Goal: Information Seeking & Learning: Check status

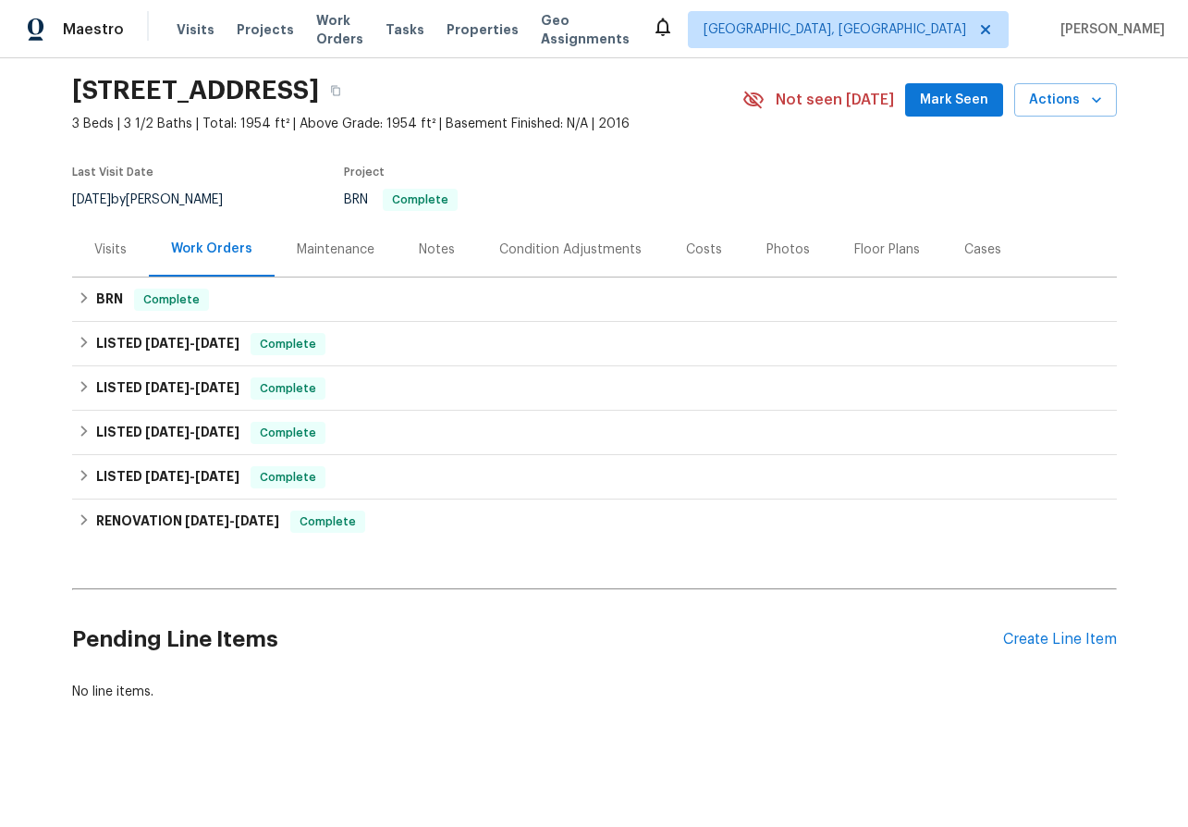
scroll to position [57, 0]
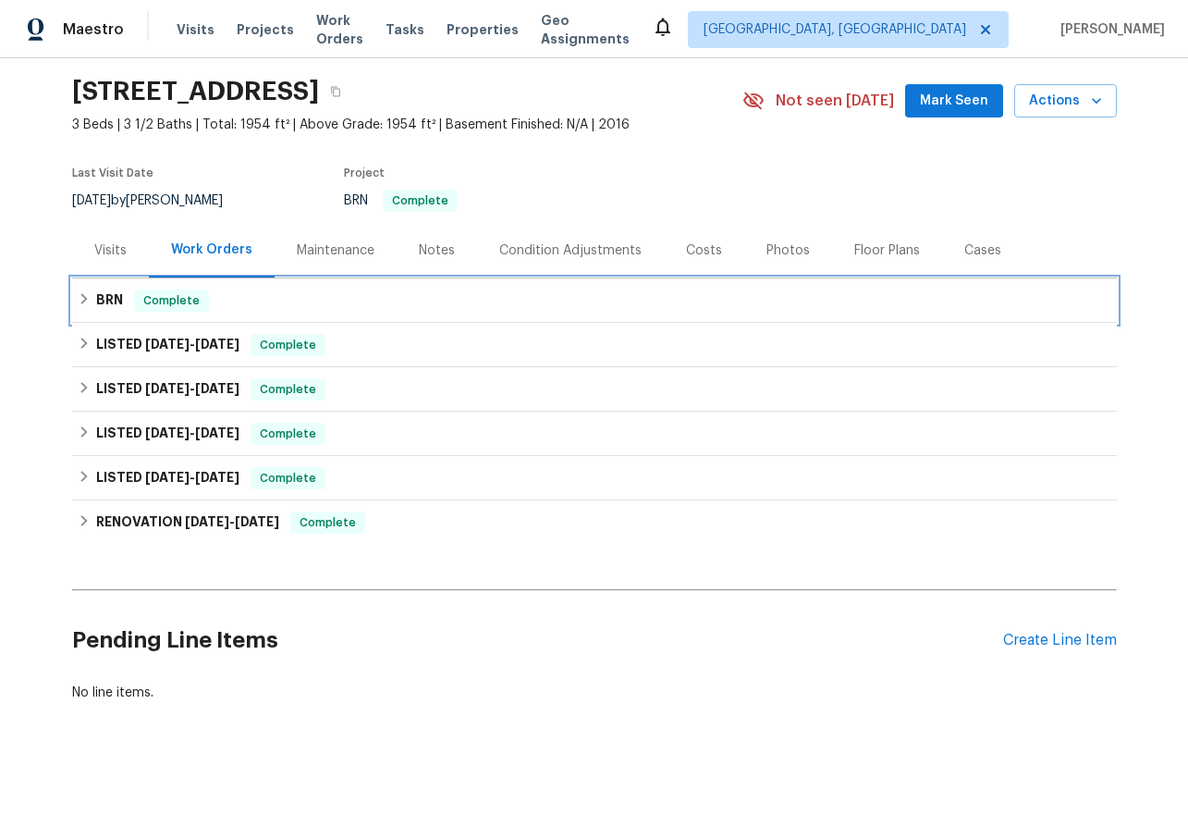
click at [78, 294] on icon at bounding box center [84, 298] width 13 height 13
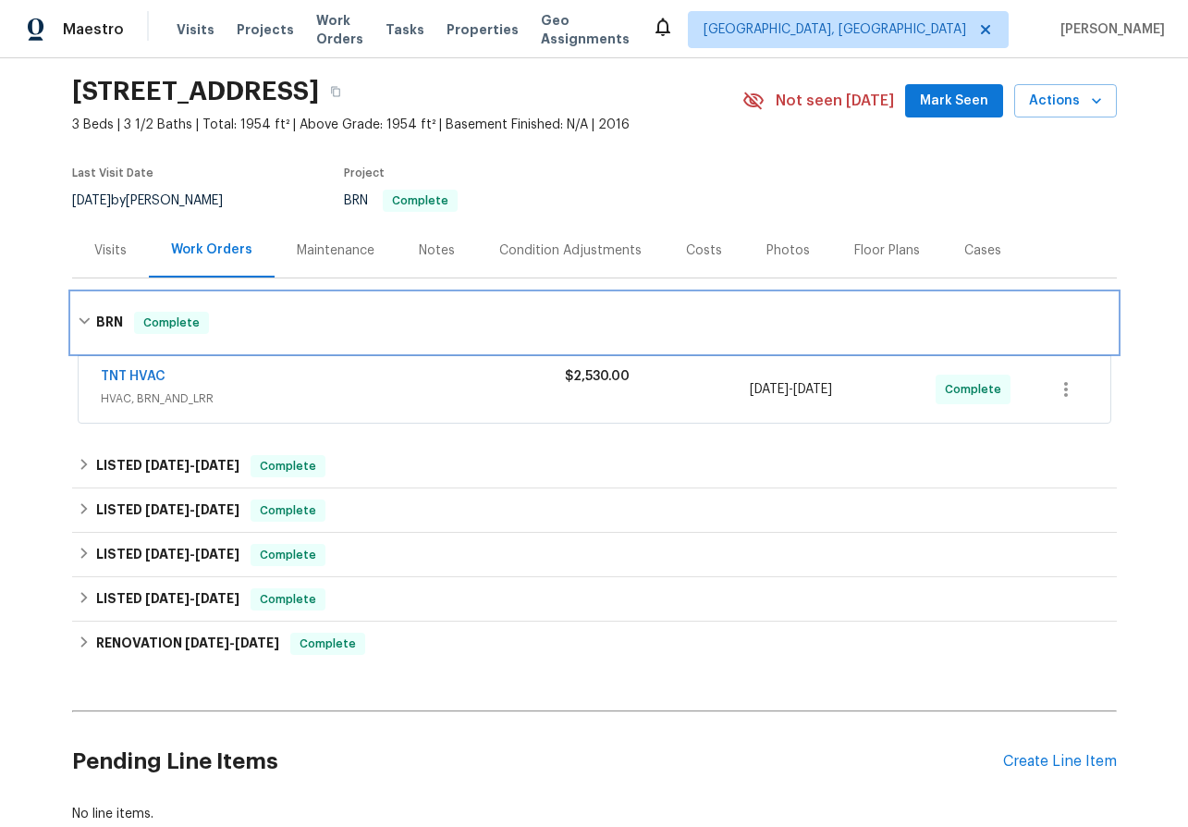
scroll to position [179, 0]
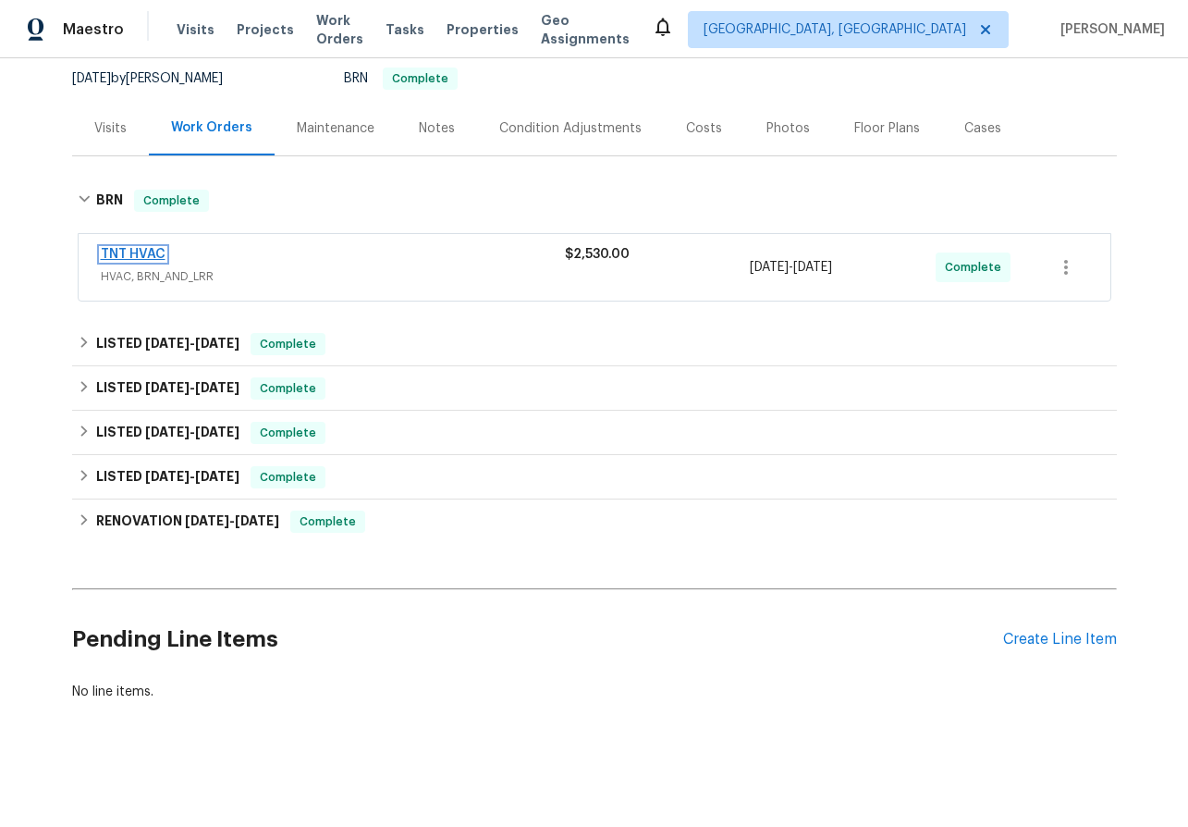
click at [133, 256] on link "TNT HVAC" at bounding box center [133, 254] width 65 height 13
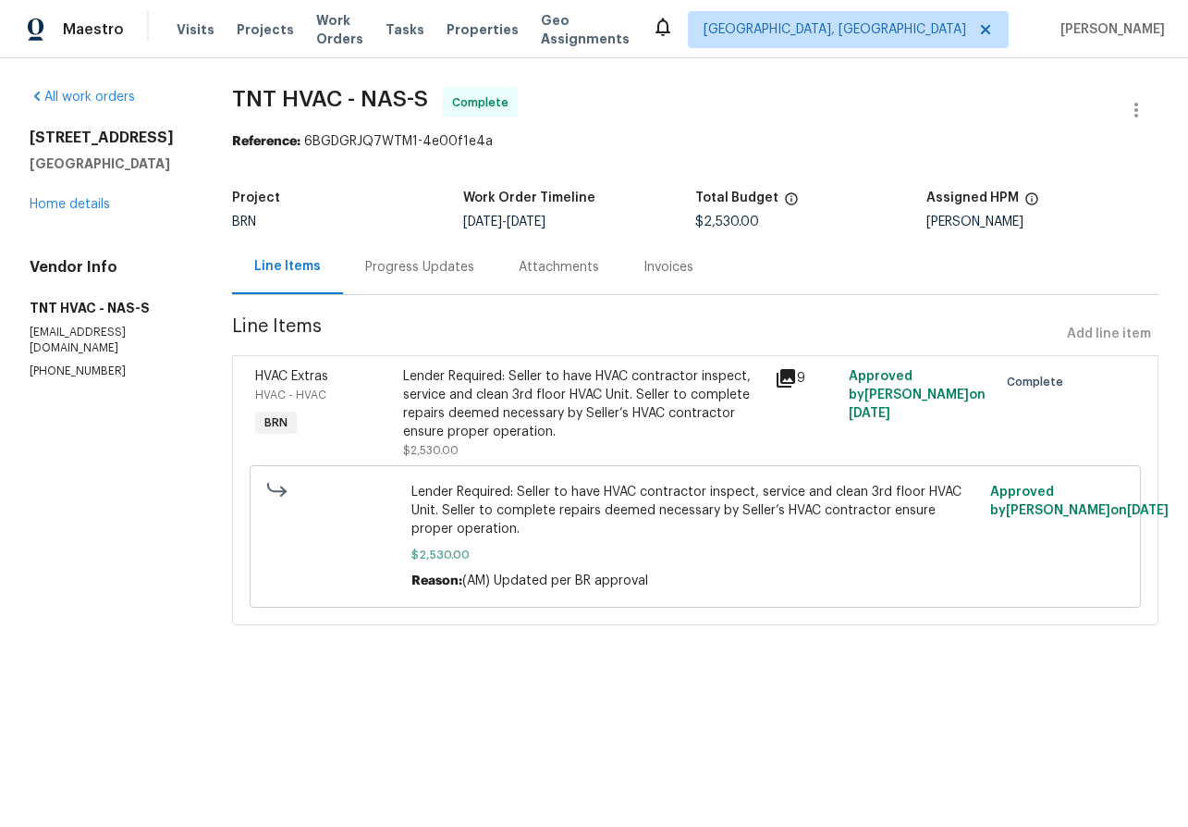
click at [450, 270] on div "Progress Updates" at bounding box center [419, 267] width 109 height 18
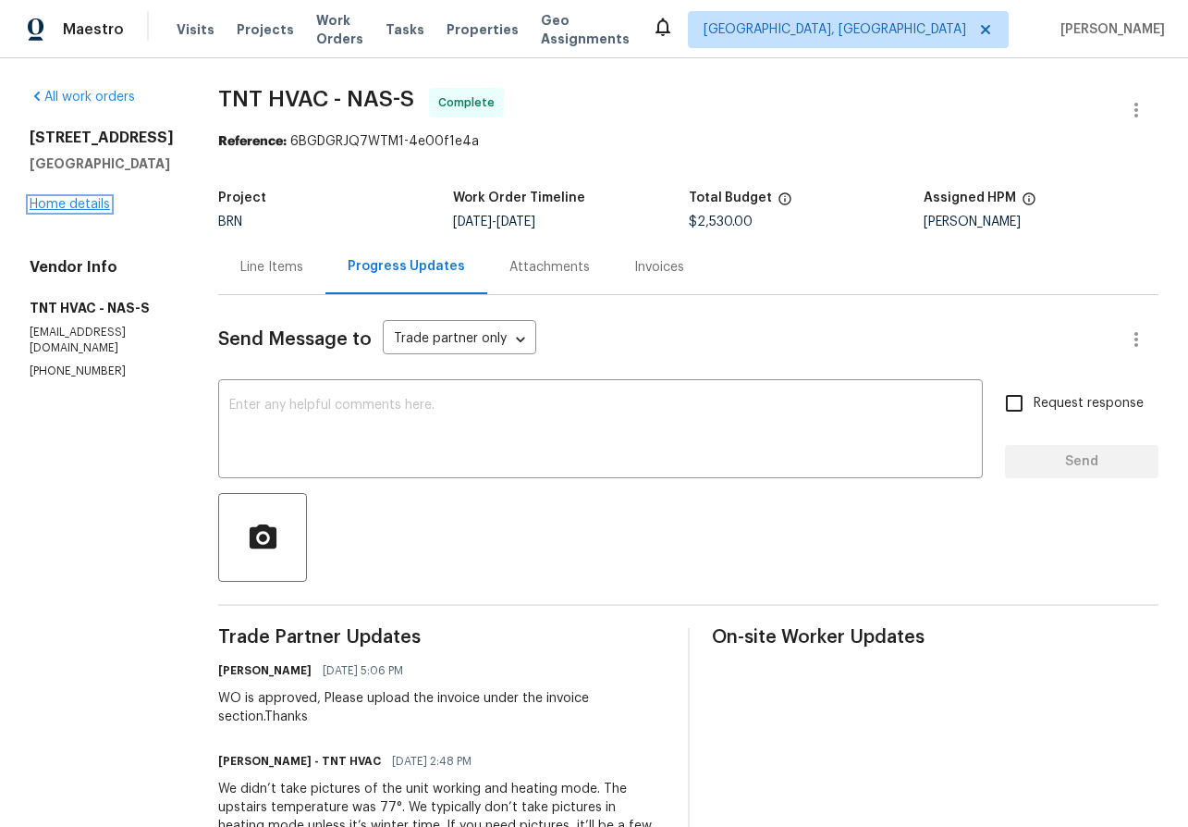
click at [67, 211] on link "Home details" at bounding box center [70, 204] width 80 height 13
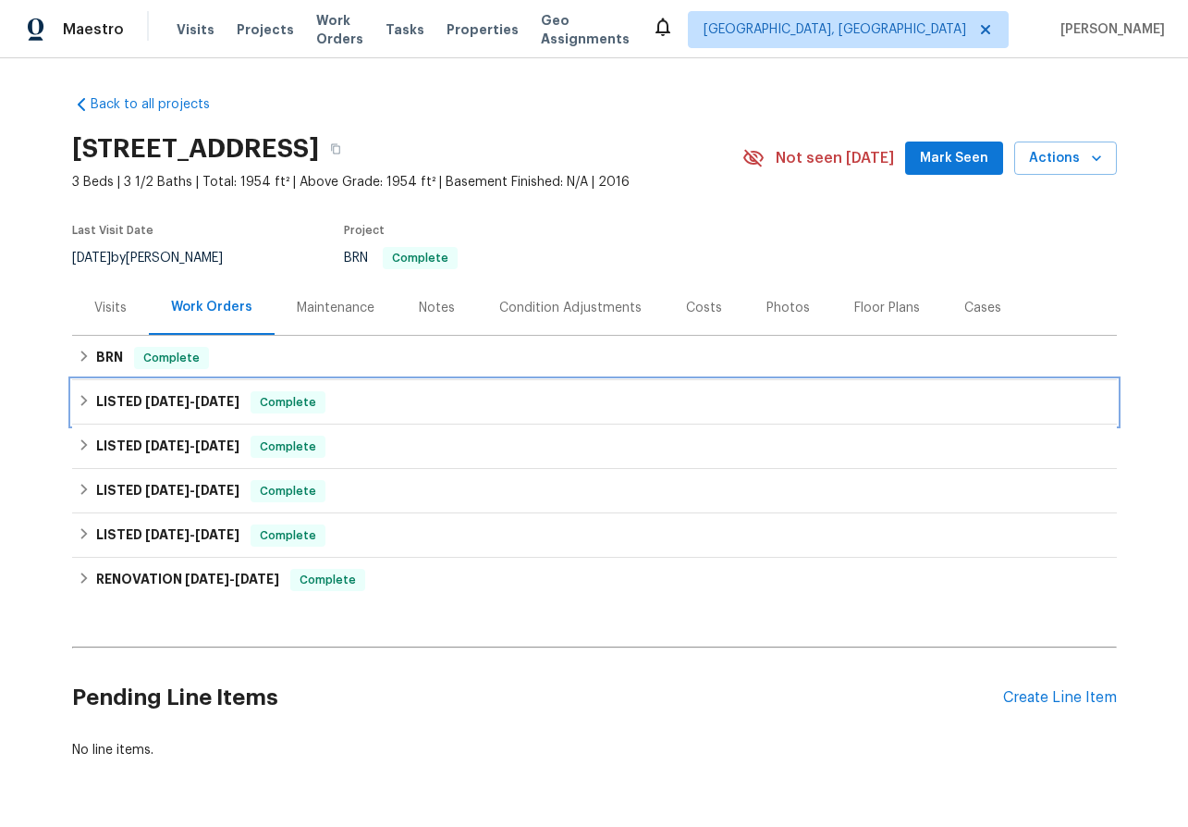
click at [81, 401] on icon at bounding box center [84, 400] width 13 height 13
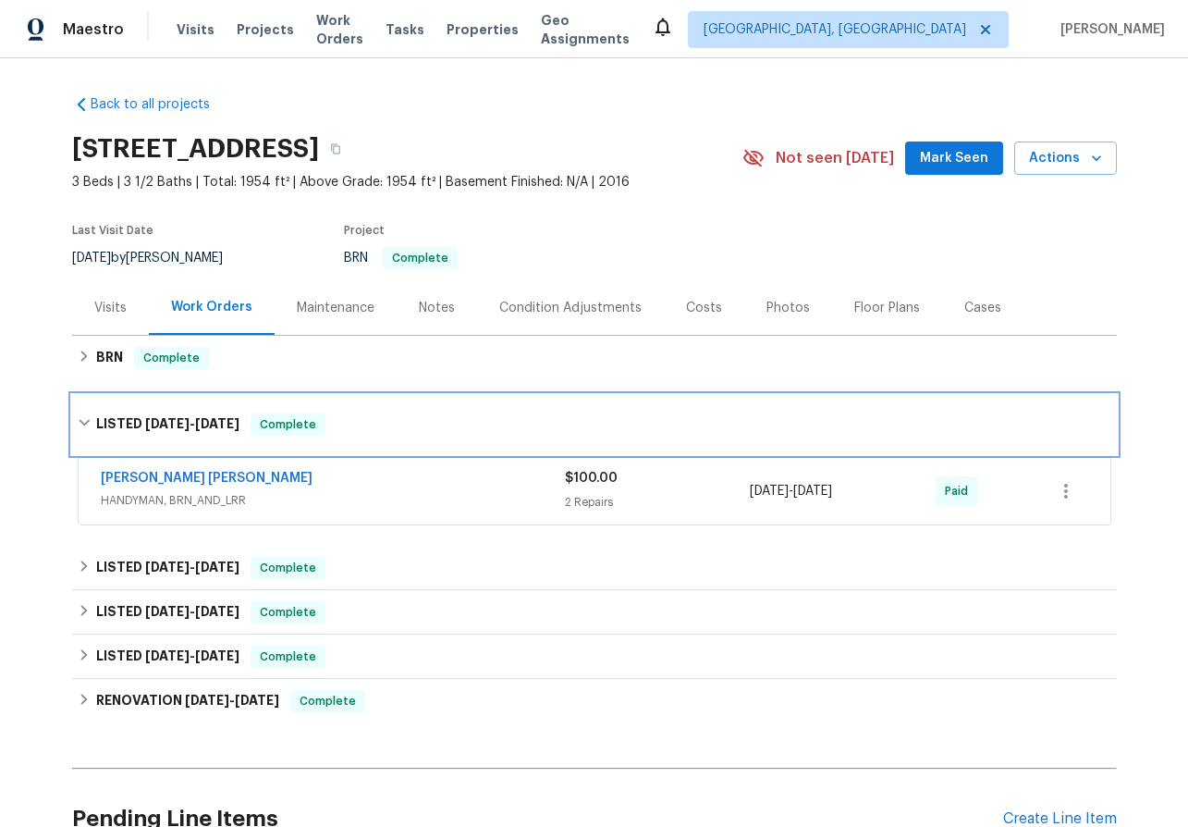
scroll to position [179, 0]
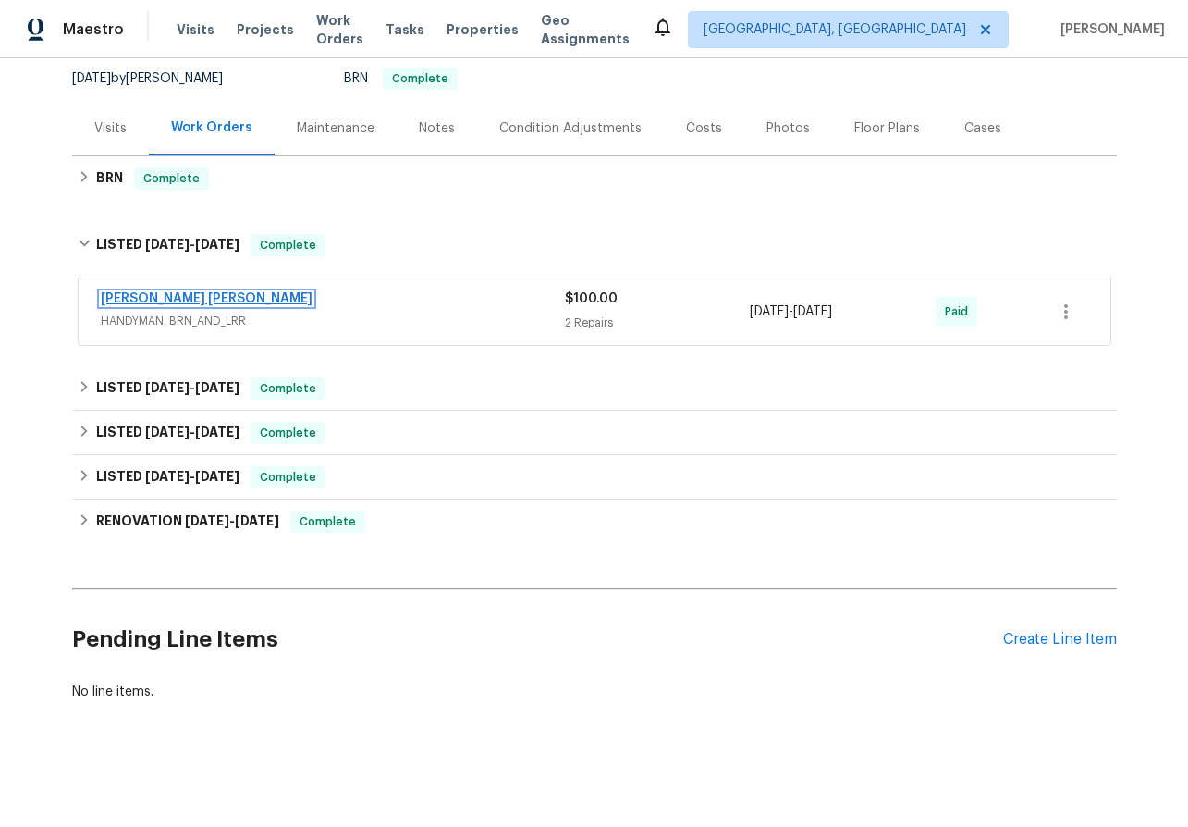
click at [144, 298] on link "Fernando Ruiz Hernandez" at bounding box center [207, 298] width 212 height 13
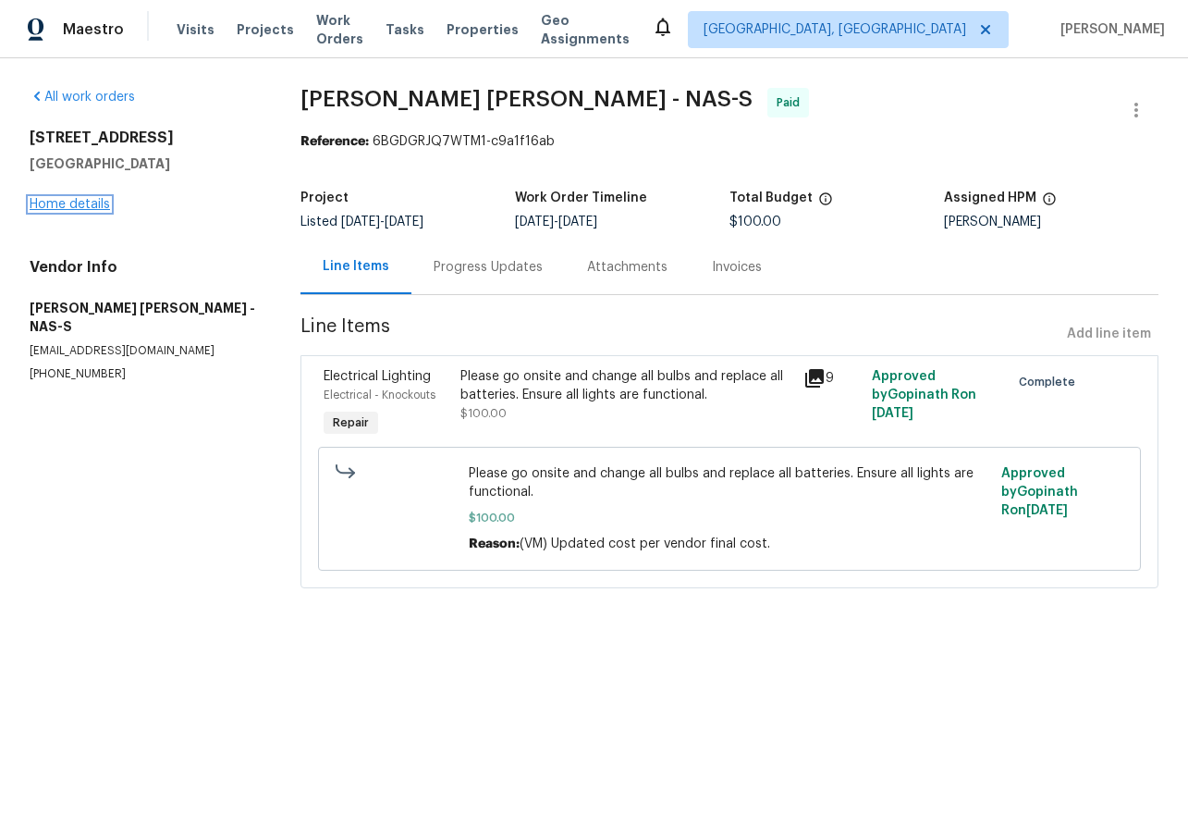
click at [72, 204] on link "Home details" at bounding box center [70, 204] width 80 height 13
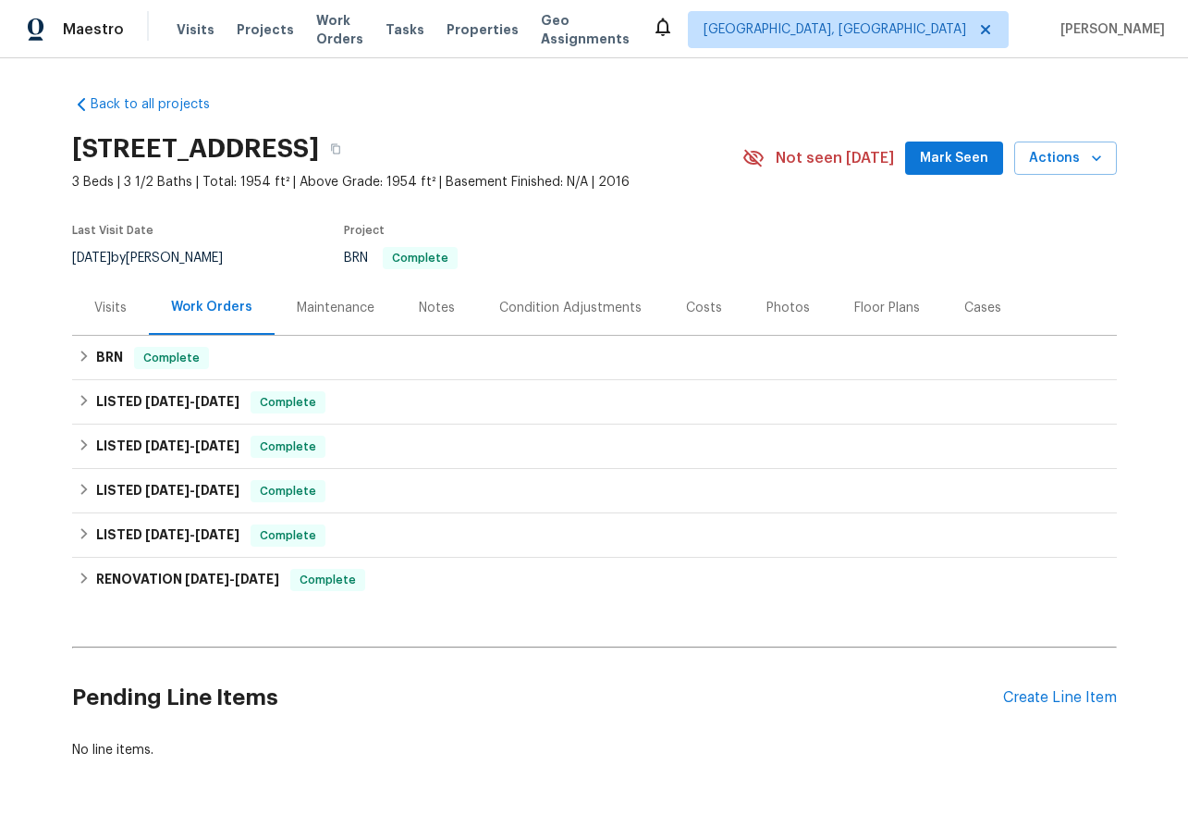
scroll to position [58, 0]
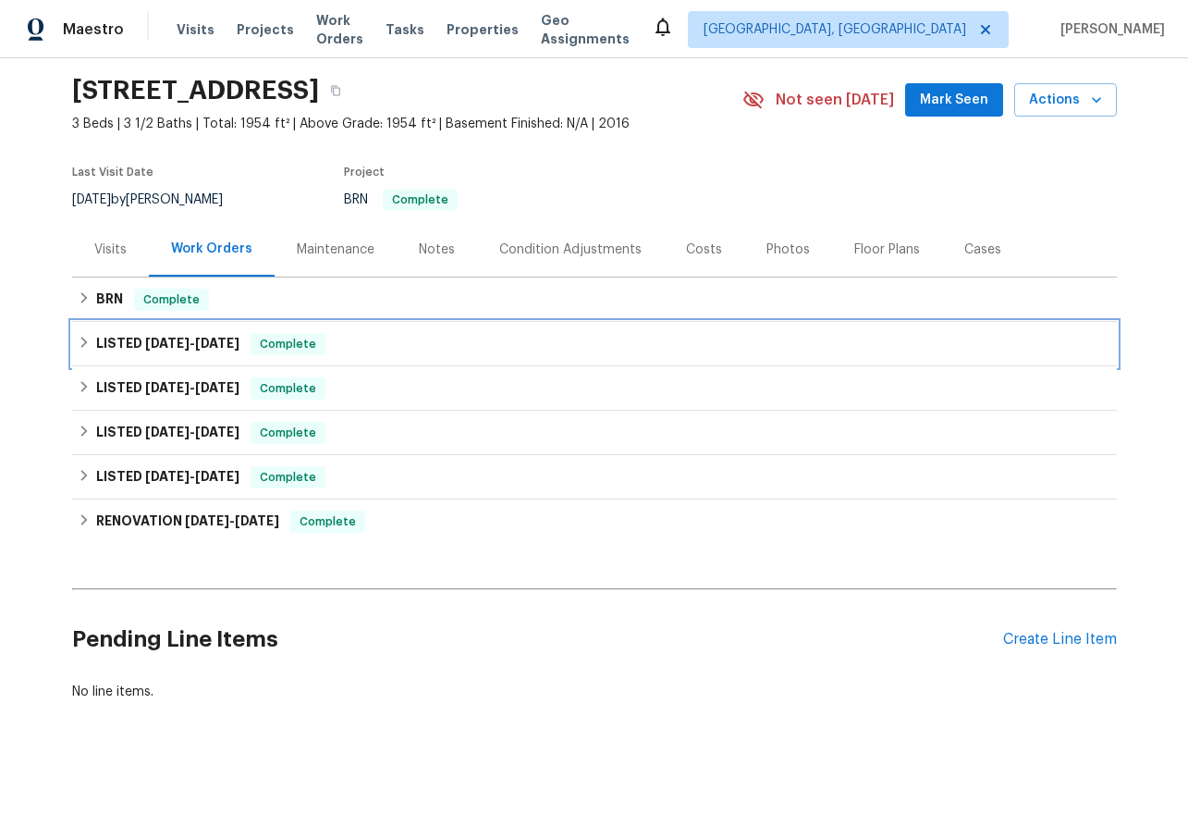
click at [81, 340] on icon at bounding box center [84, 342] width 13 height 13
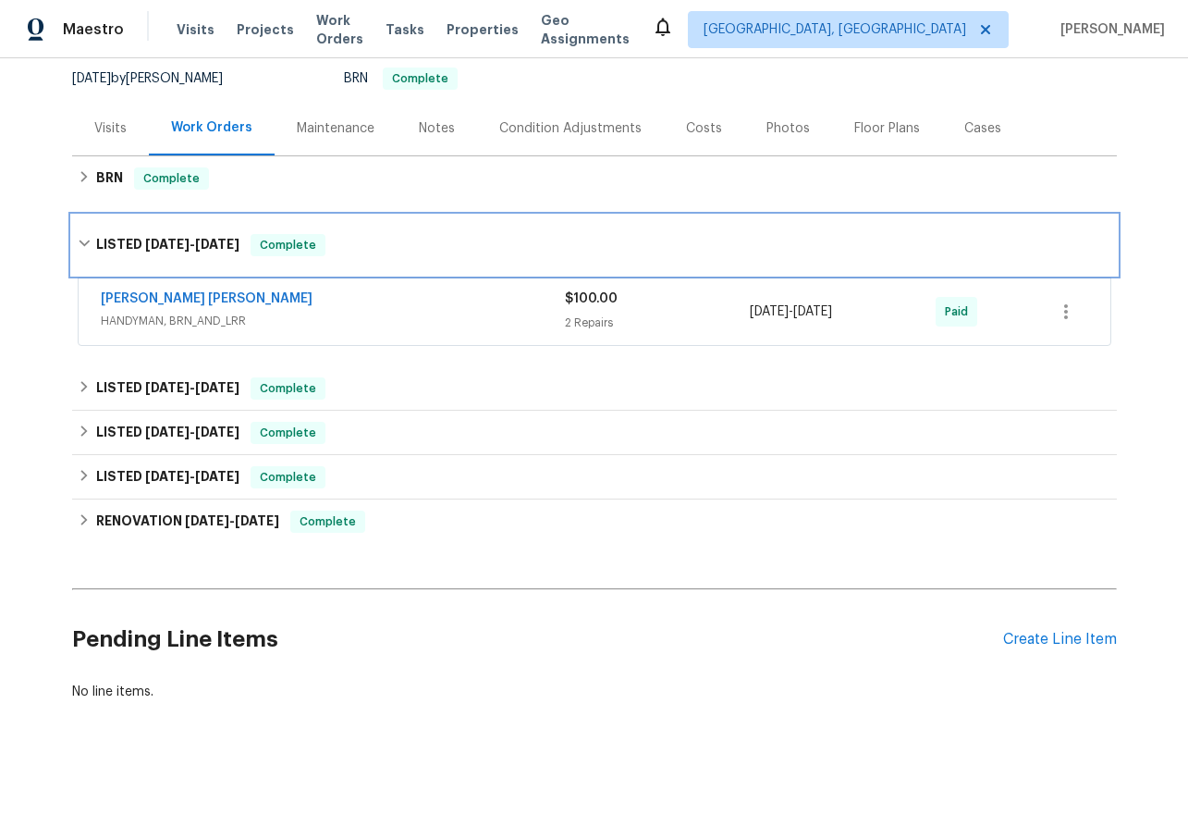
scroll to position [178, 0]
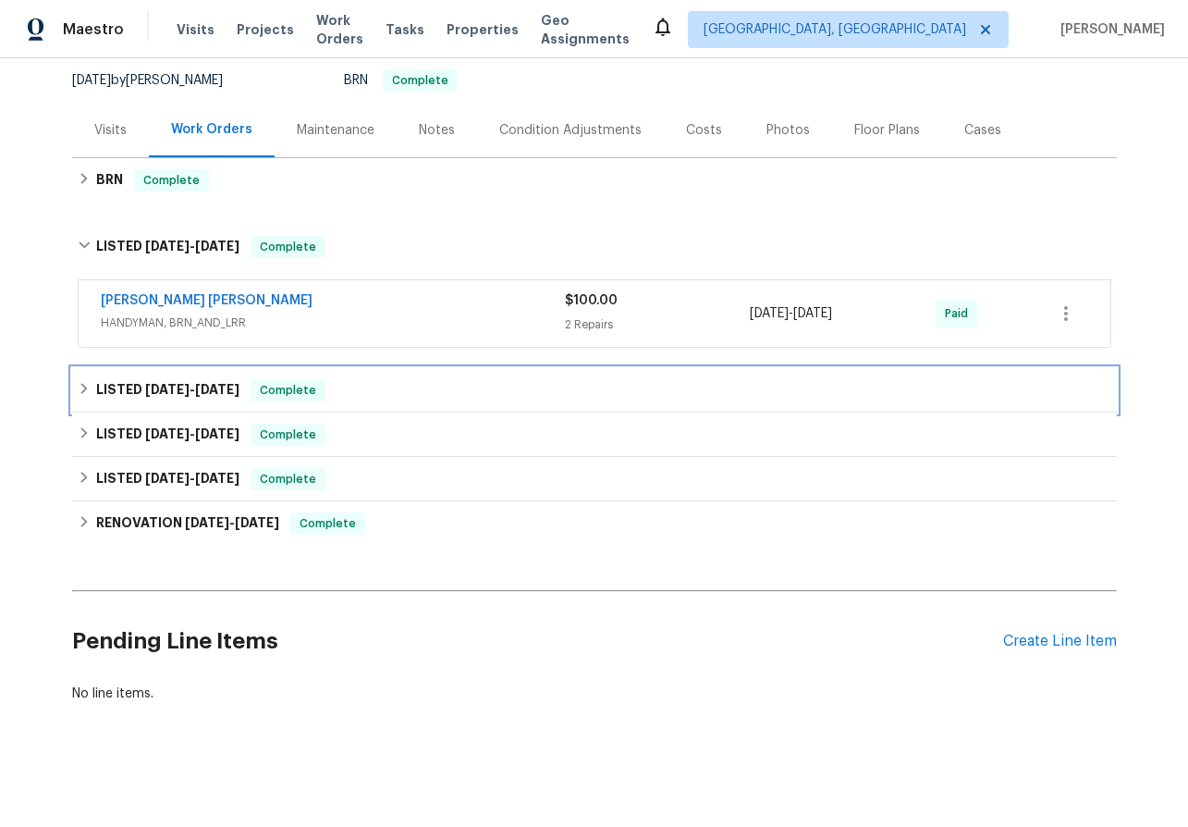
click at [81, 388] on icon at bounding box center [84, 388] width 13 height 13
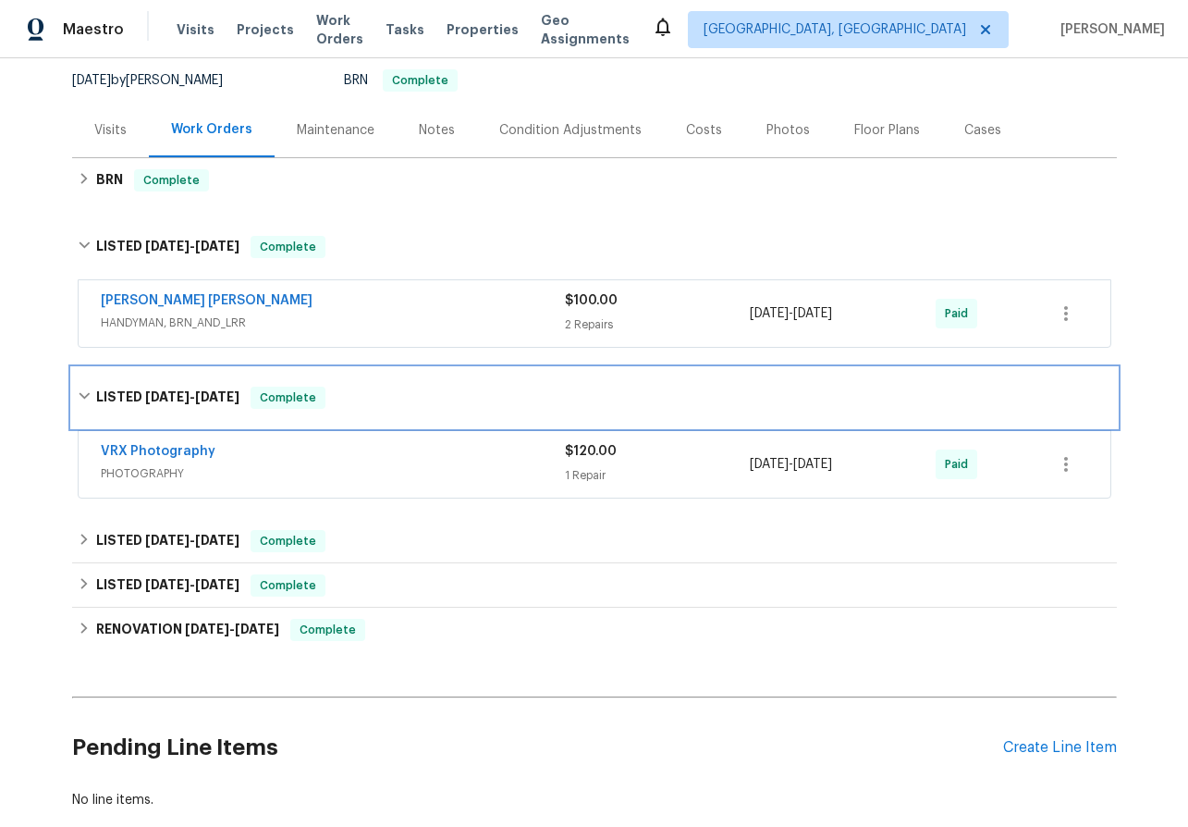
scroll to position [286, 0]
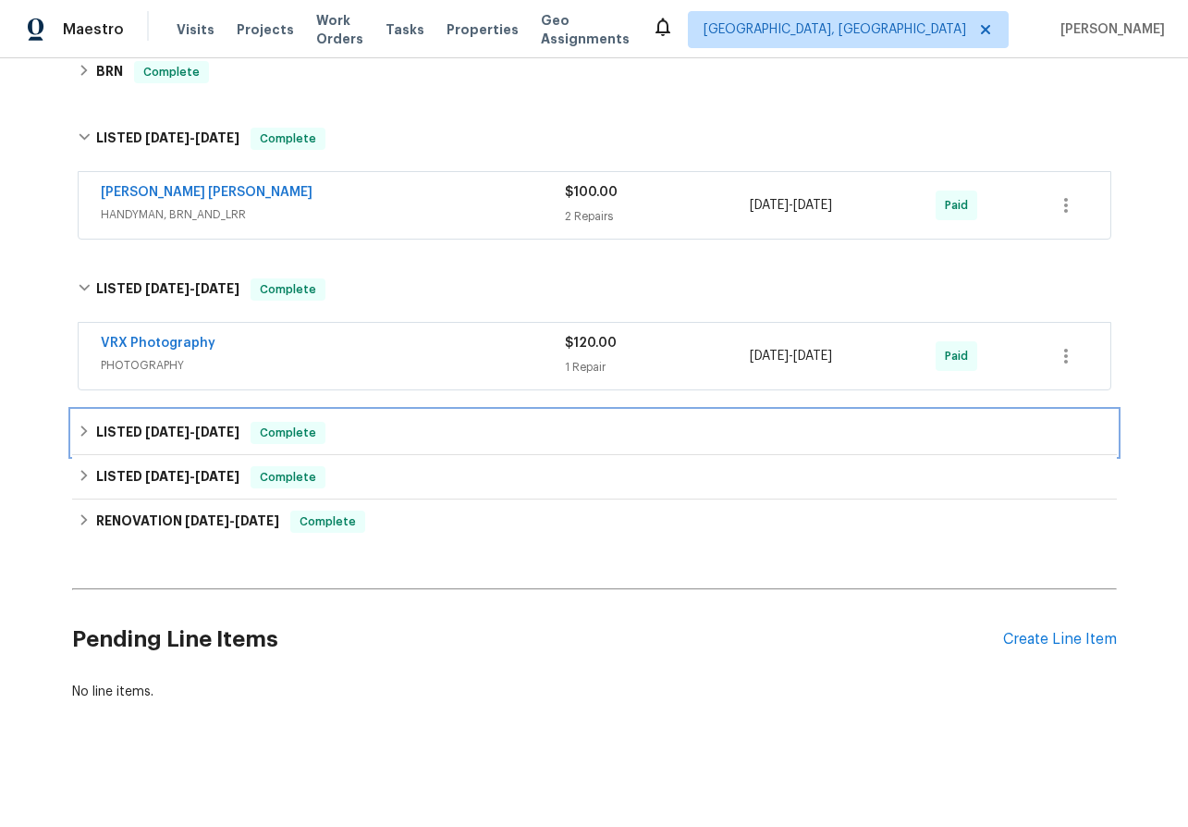
click at [83, 436] on icon at bounding box center [84, 430] width 13 height 13
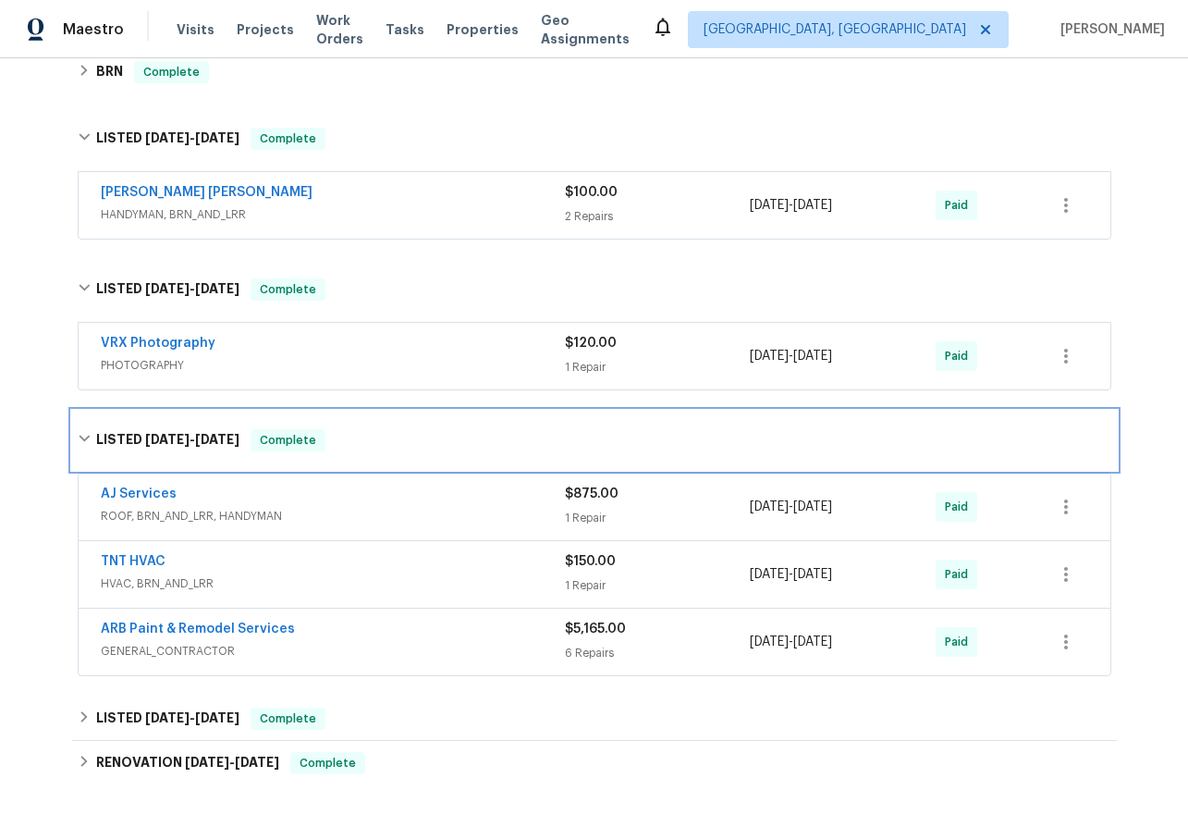
scroll to position [527, 0]
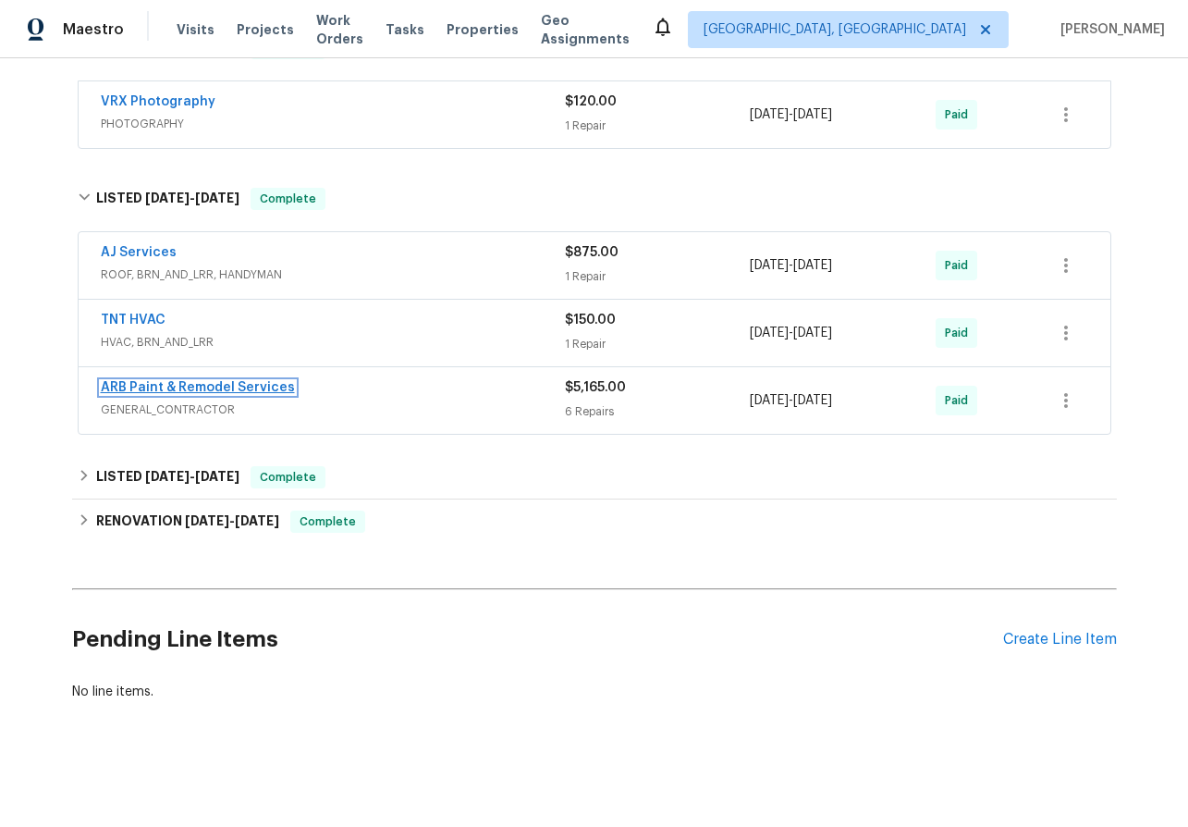
click at [156, 388] on link "ARB Paint & Remodel Services" at bounding box center [198, 387] width 194 height 13
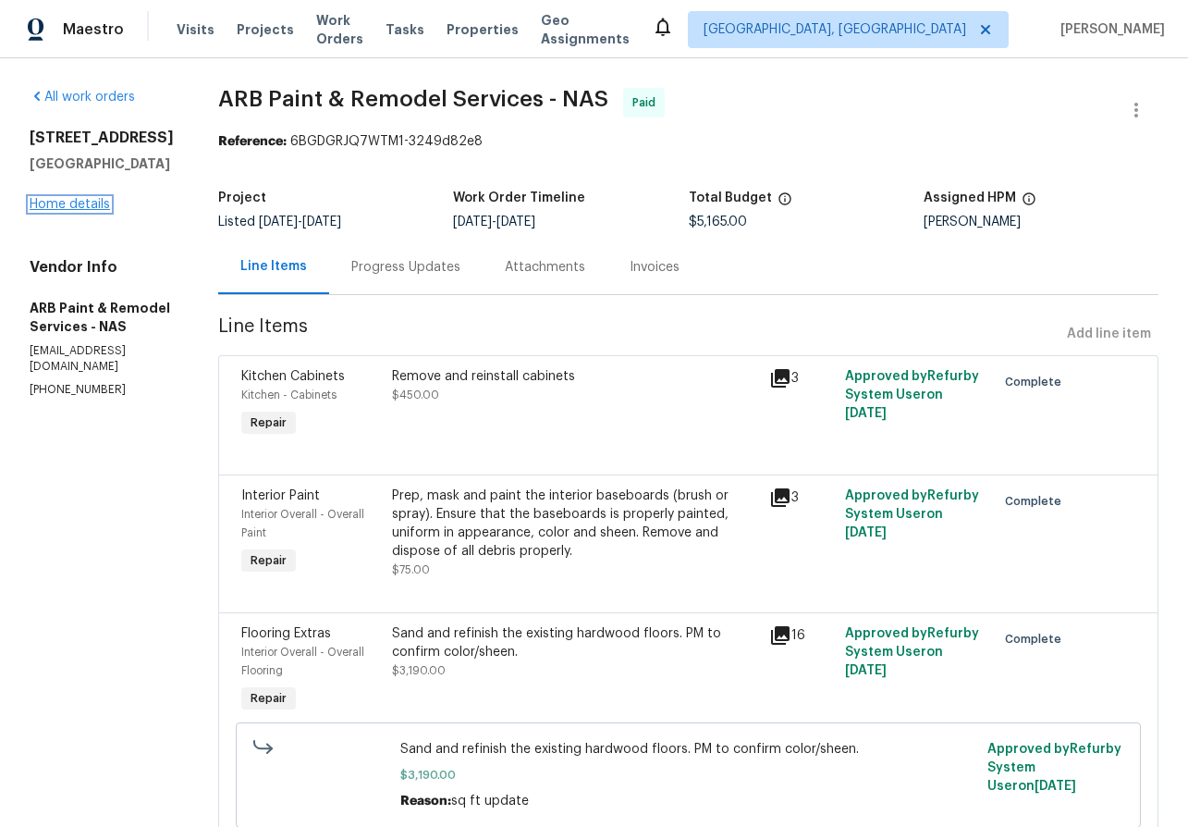
click at [76, 211] on link "Home details" at bounding box center [70, 204] width 80 height 13
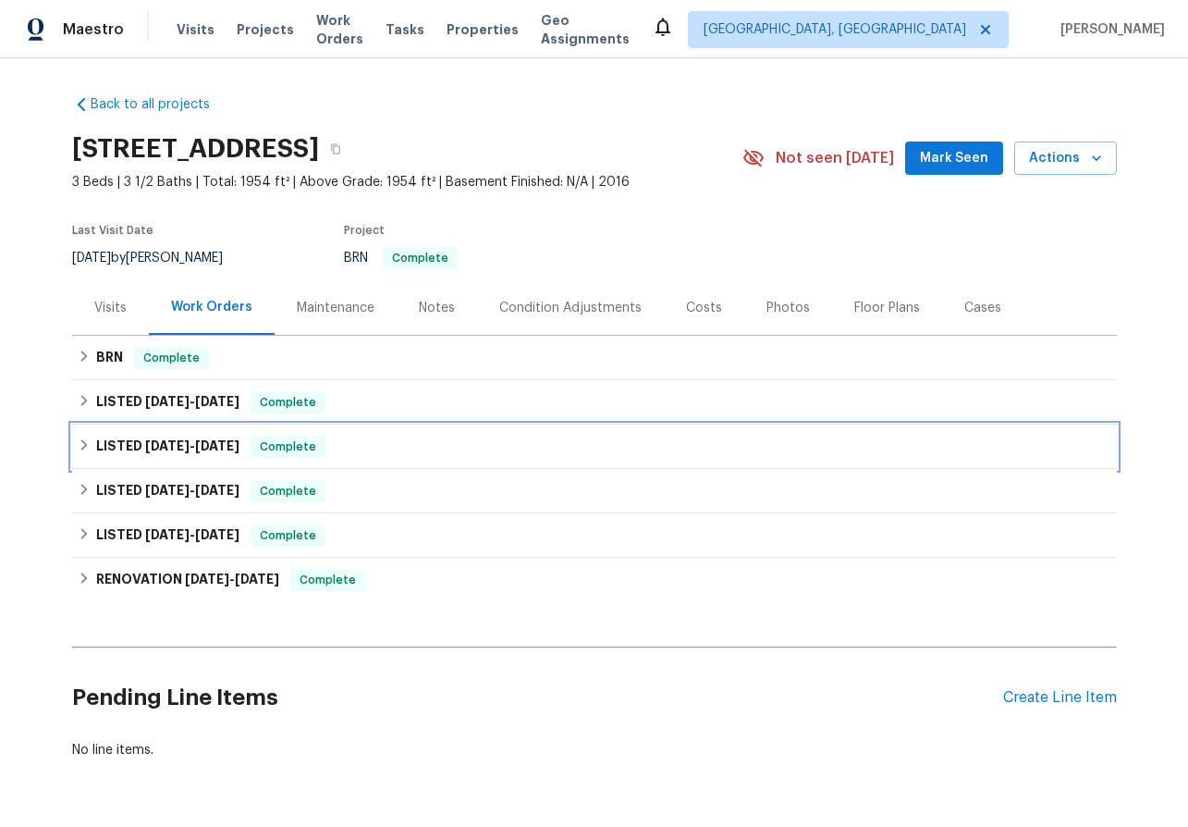
click at [80, 445] on icon at bounding box center [84, 444] width 13 height 13
click at [80, 445] on div "LISTED 2/13/25 - 2/14/25 Complete" at bounding box center [594, 446] width 1045 height 44
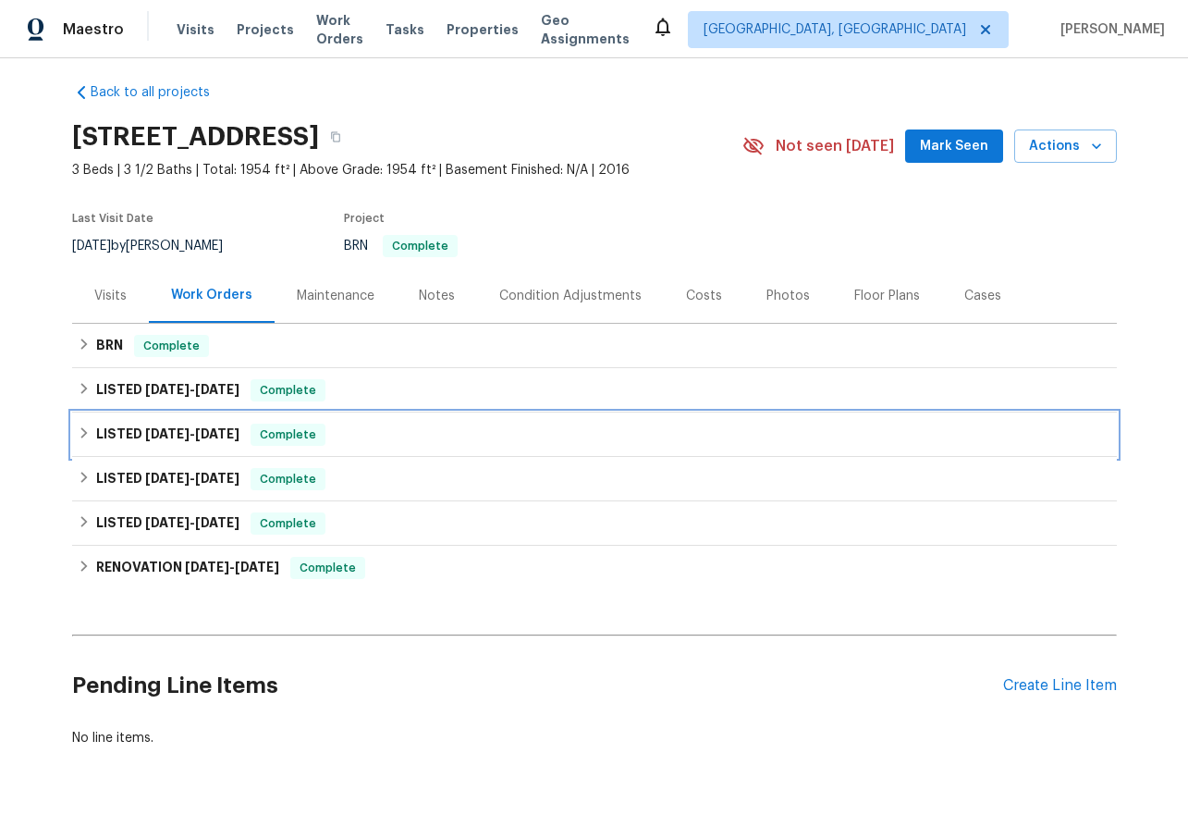
click at [81, 431] on icon at bounding box center [84, 432] width 13 height 13
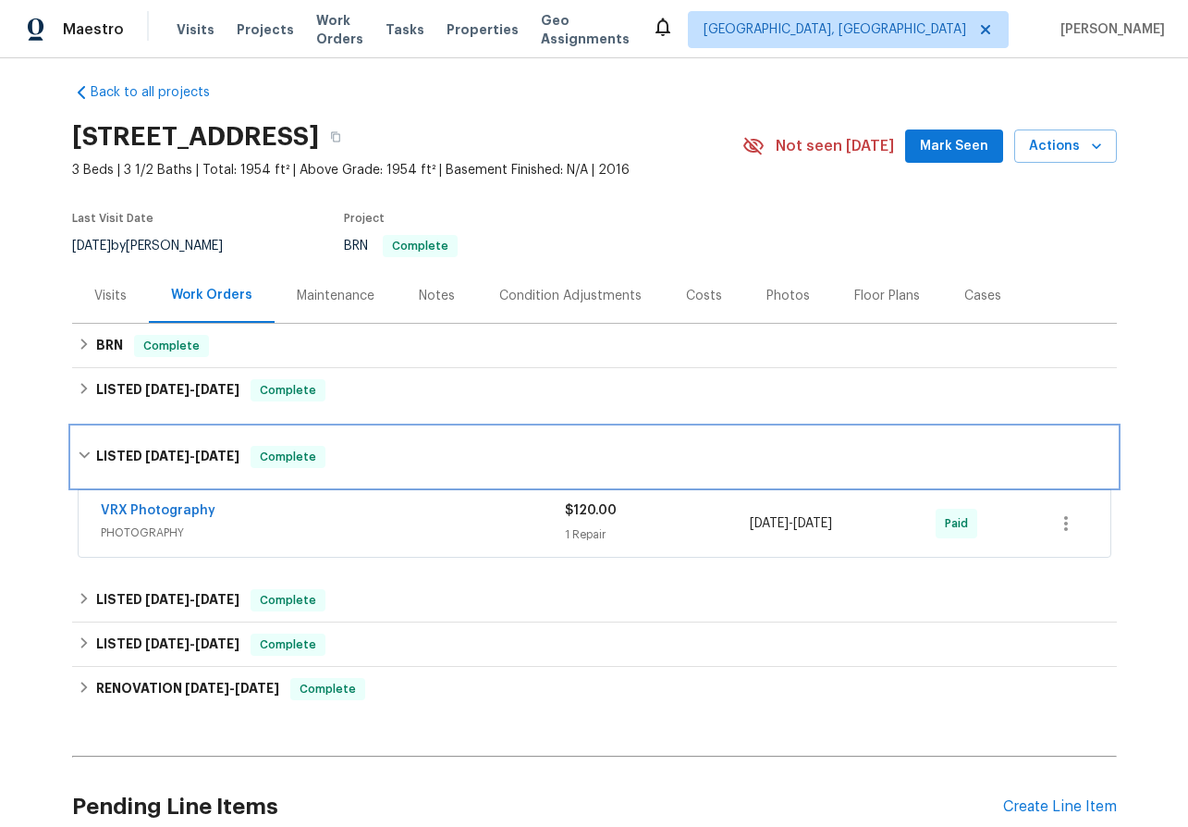
scroll to position [179, 0]
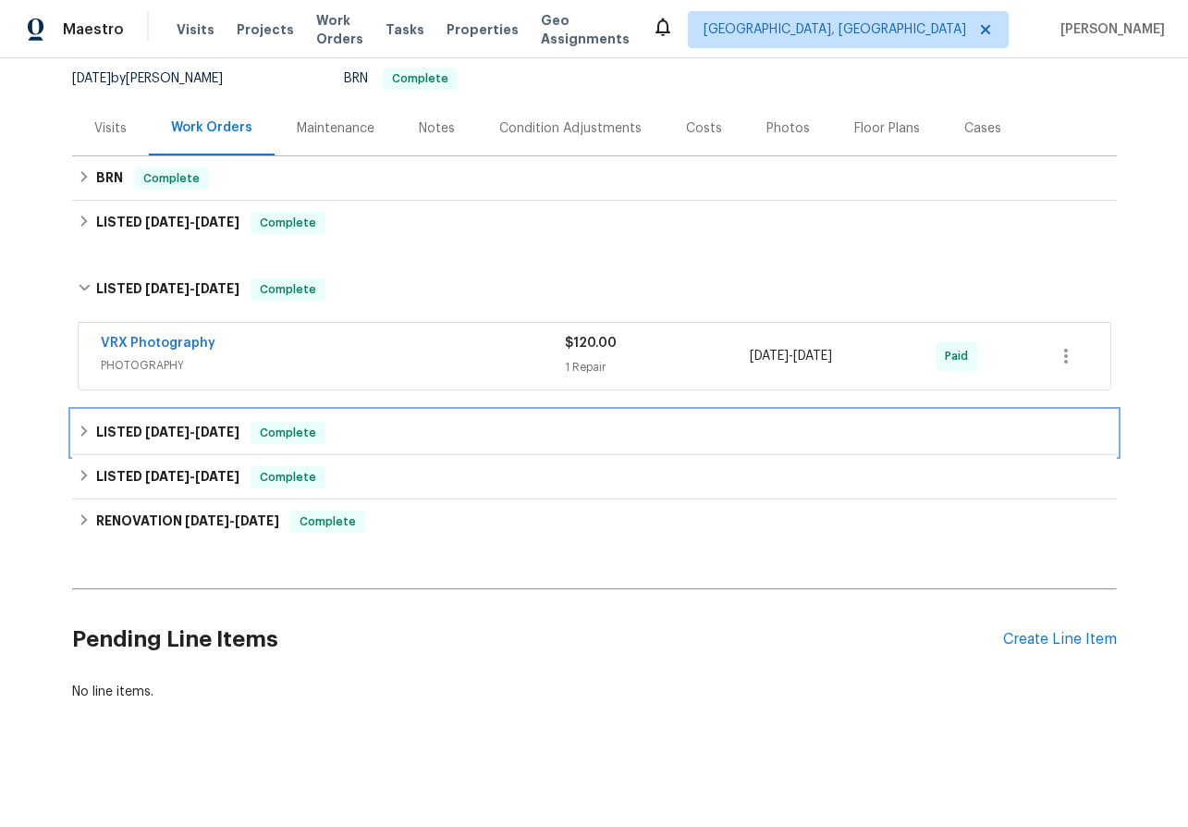
click at [87, 430] on icon at bounding box center [84, 430] width 13 height 13
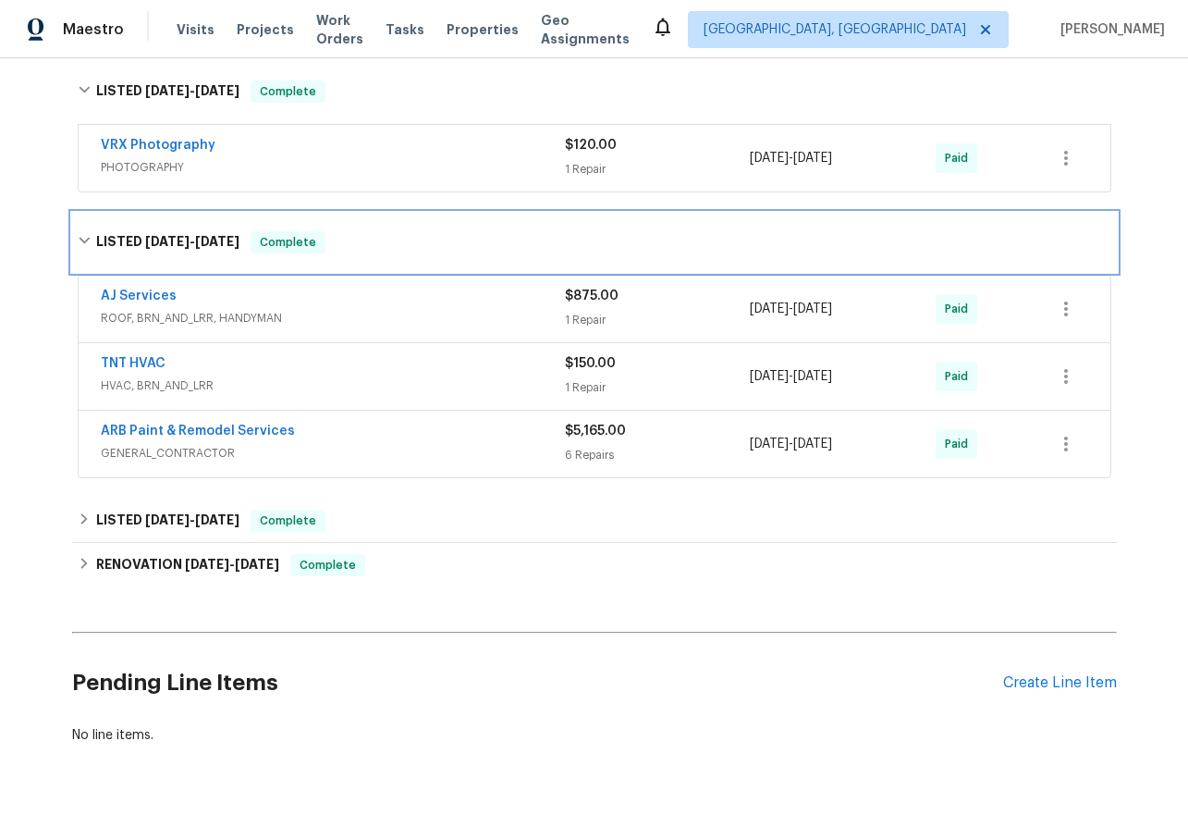
scroll to position [417, 0]
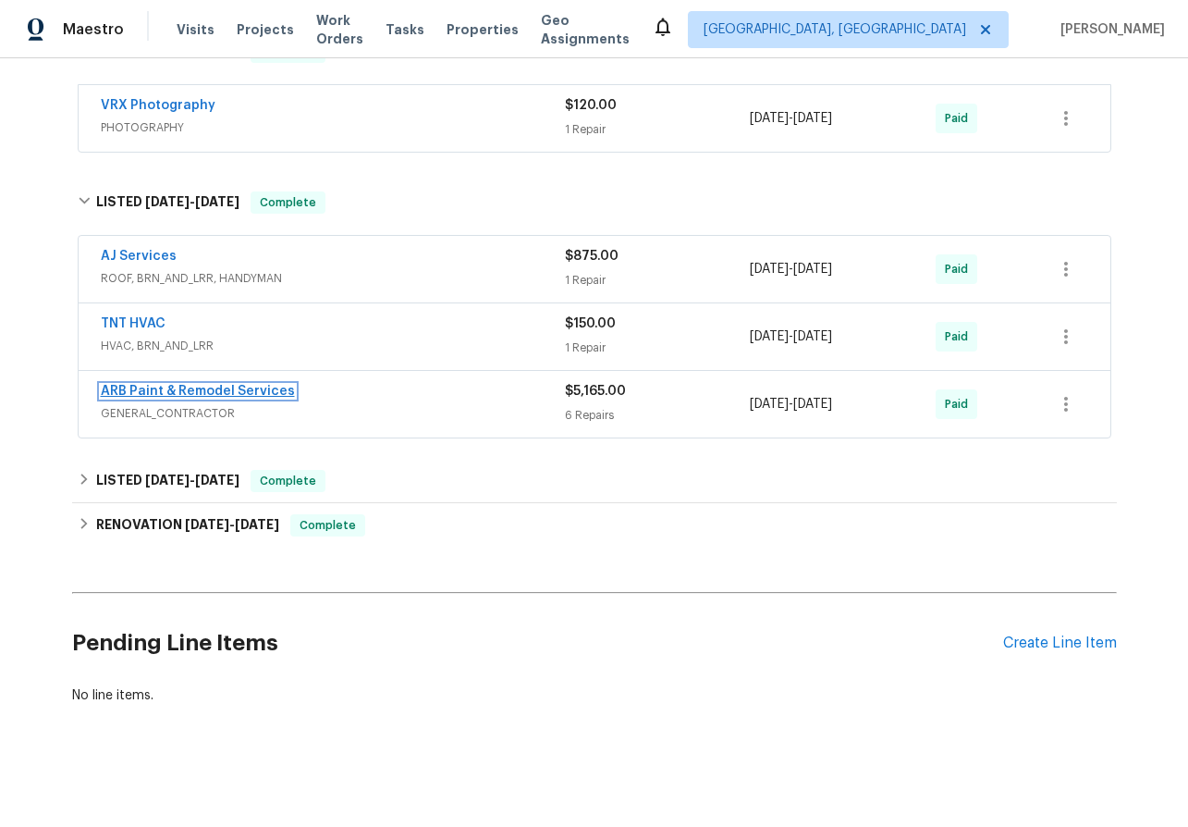
click at [173, 388] on link "ARB Paint & Remodel Services" at bounding box center [198, 391] width 194 height 13
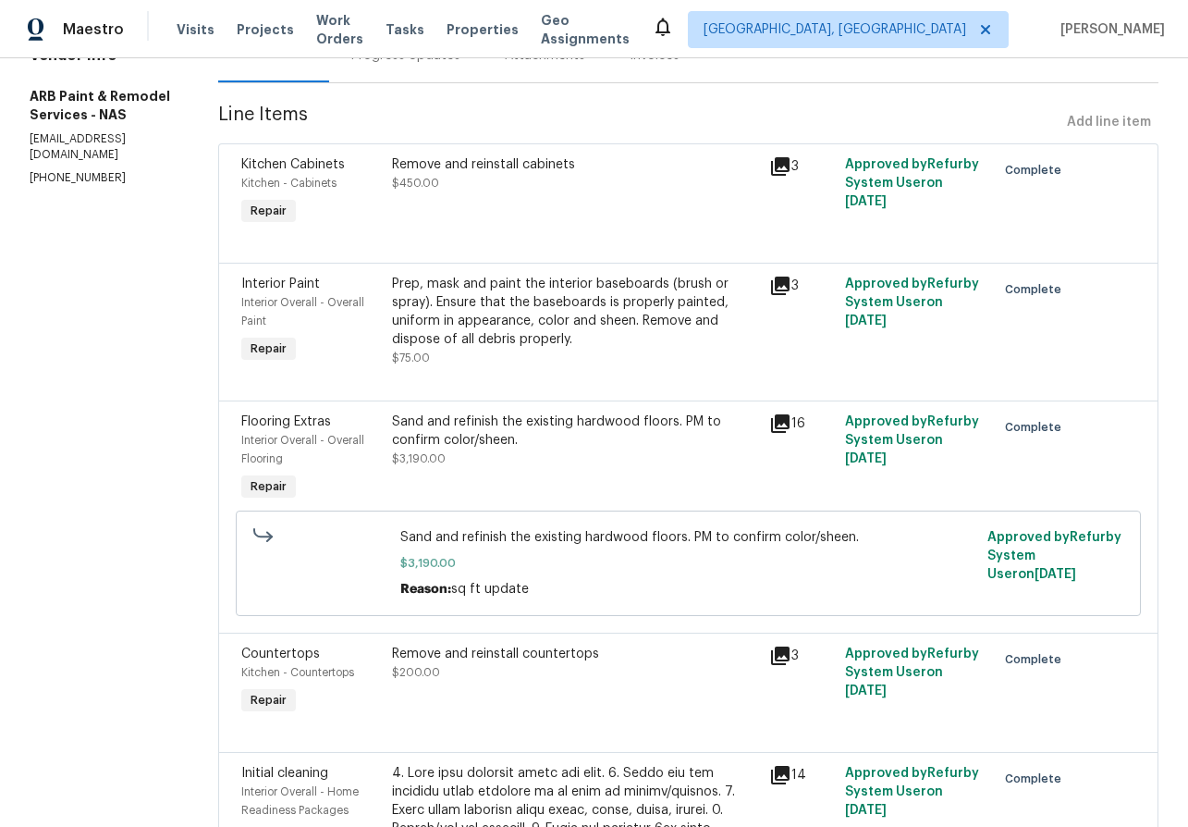
scroll to position [210, 0]
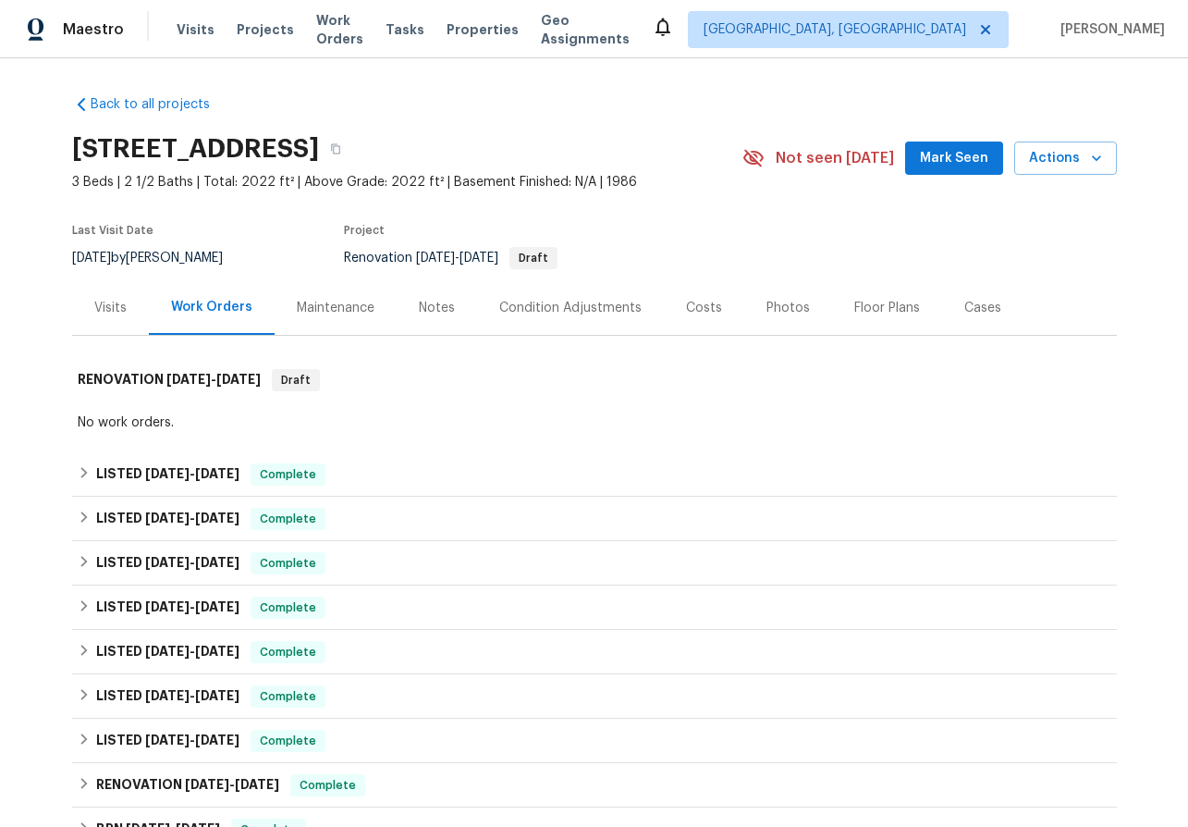
scroll to position [352, 0]
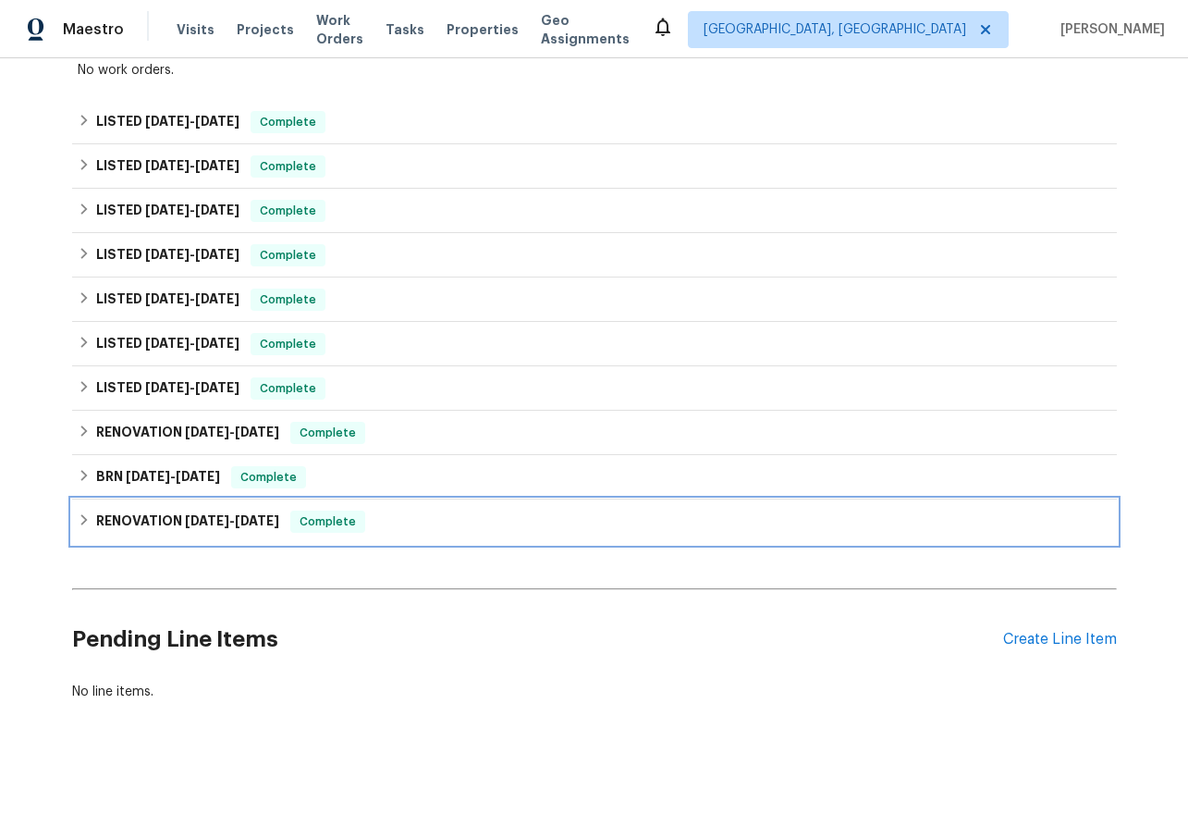
click at [82, 518] on icon at bounding box center [84, 519] width 13 height 13
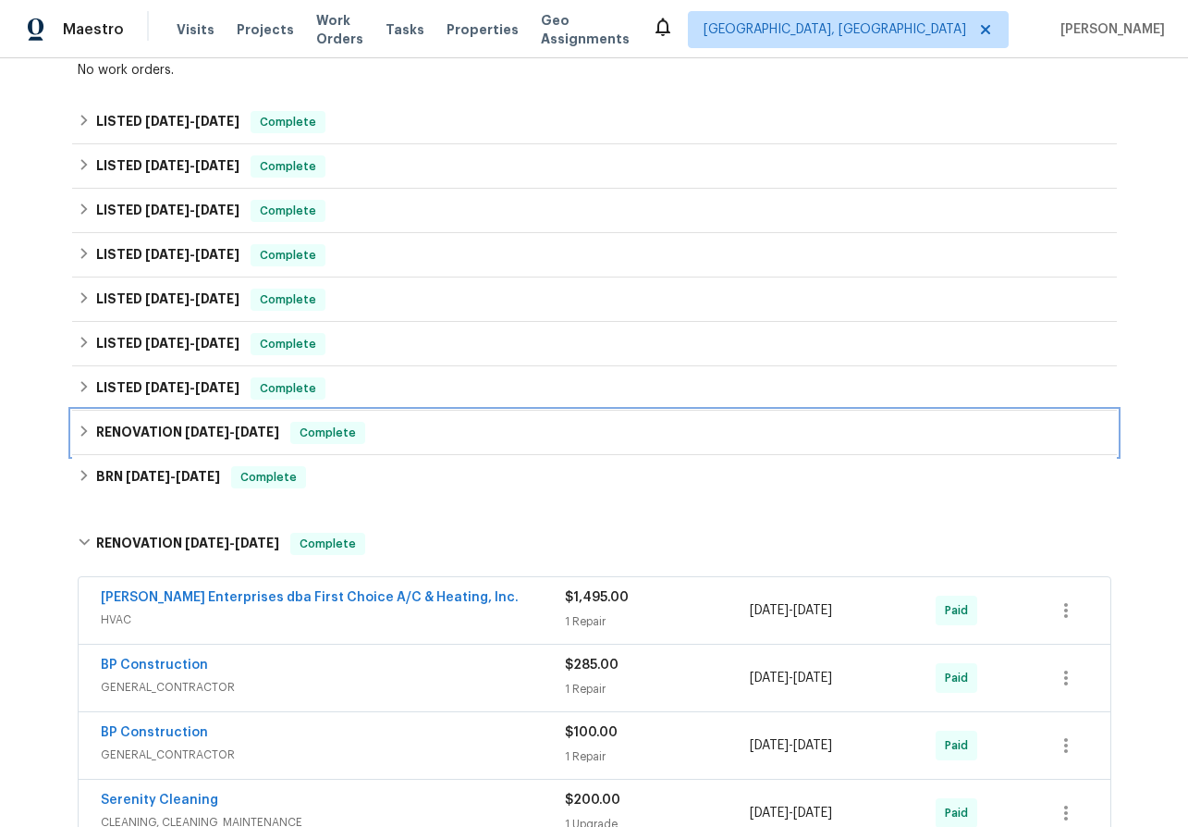
click at [83, 429] on icon at bounding box center [84, 430] width 13 height 13
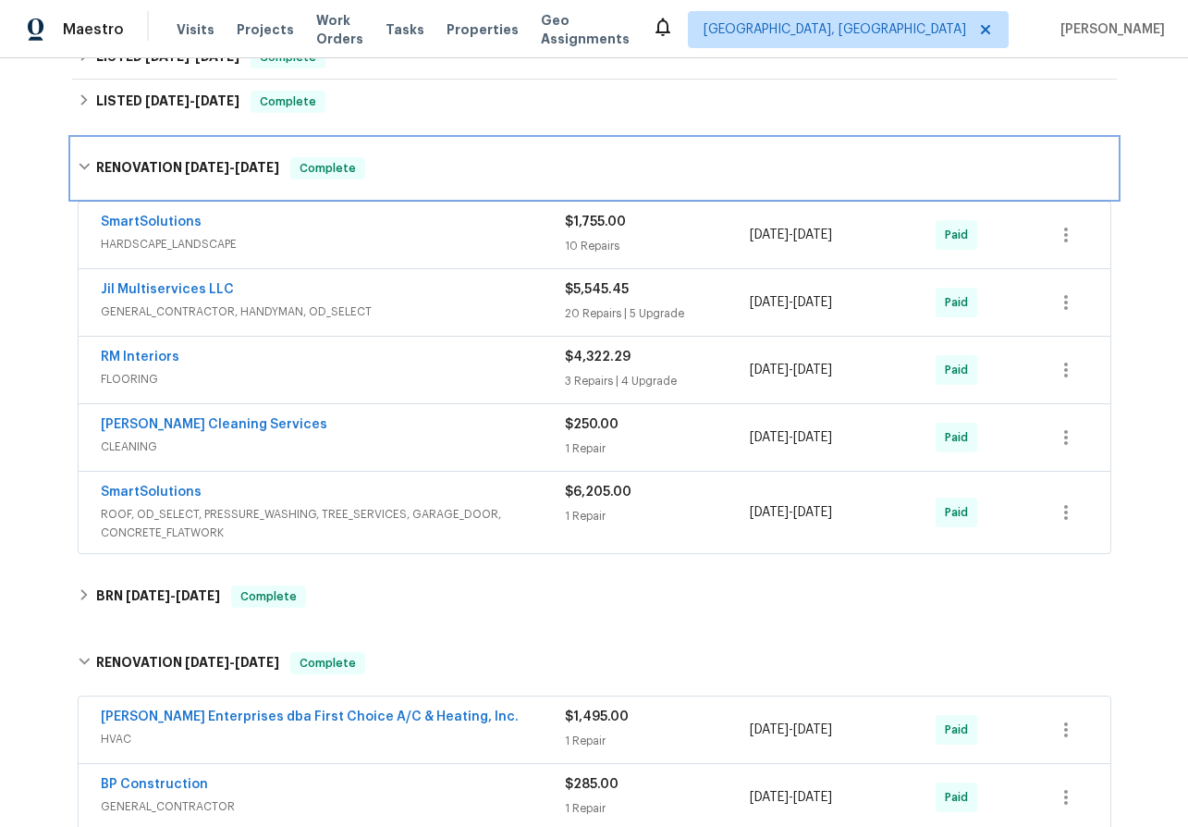
scroll to position [641, 0]
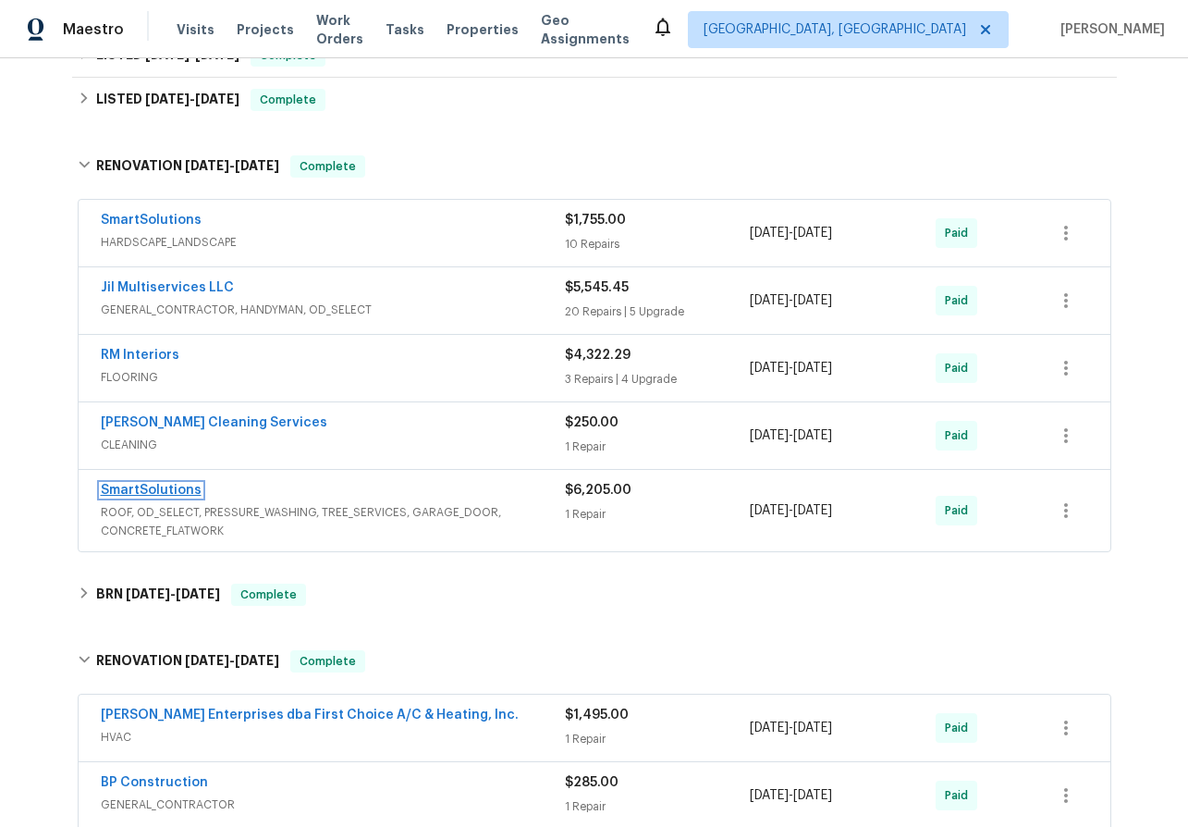
click at [140, 490] on link "SmartSolutions" at bounding box center [151, 490] width 101 height 13
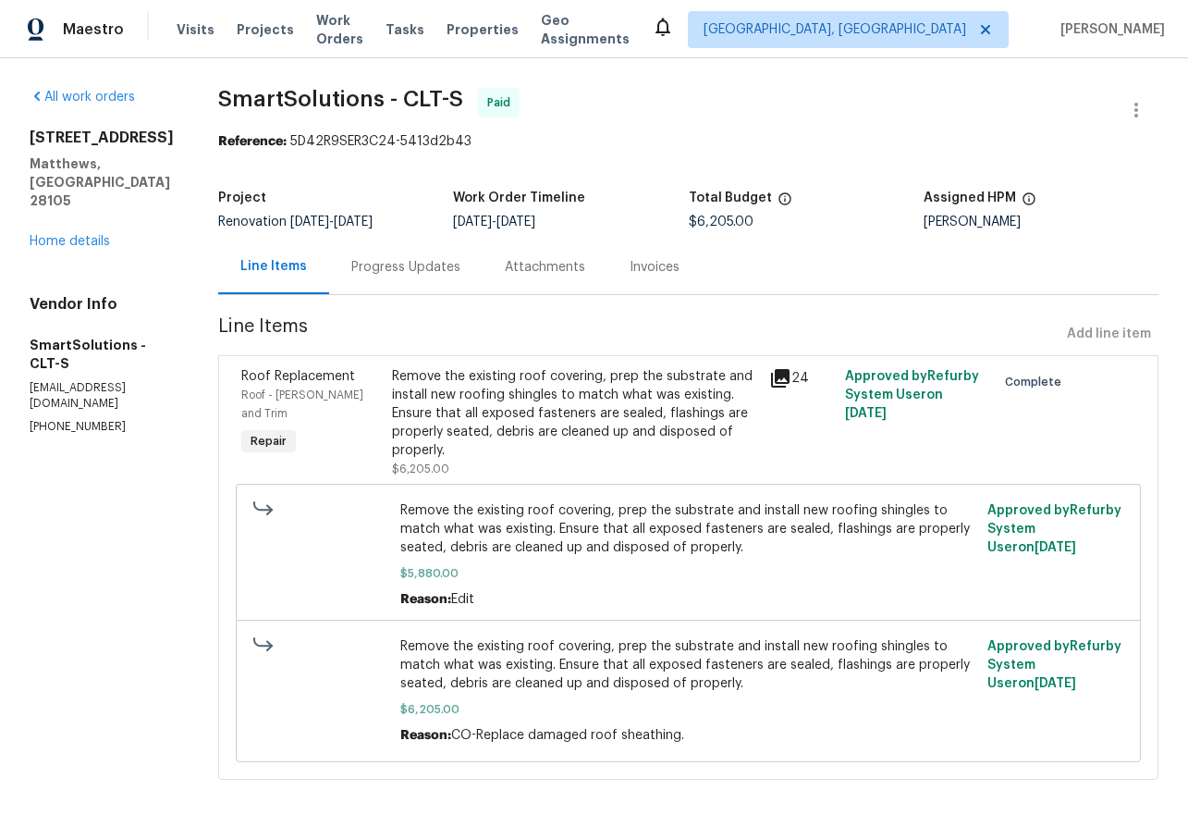
scroll to position [7, 0]
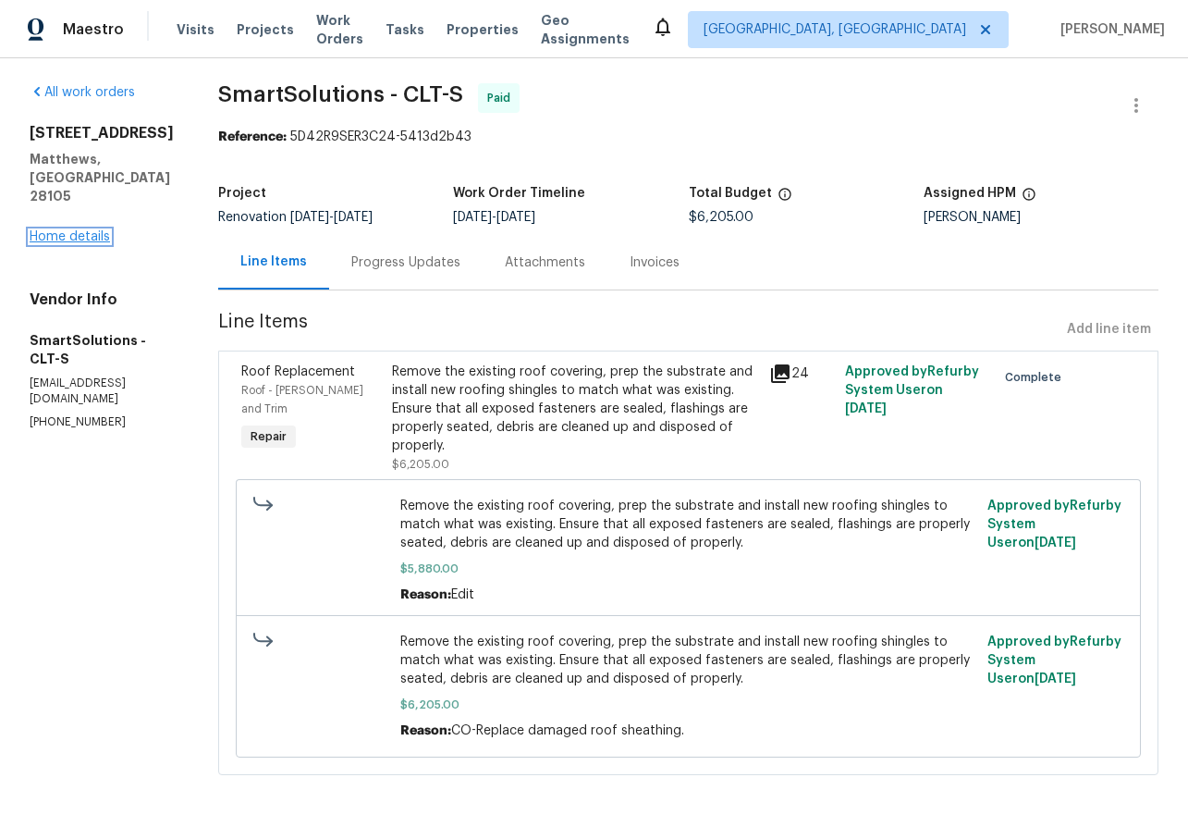
click at [88, 230] on link "Home details" at bounding box center [70, 236] width 80 height 13
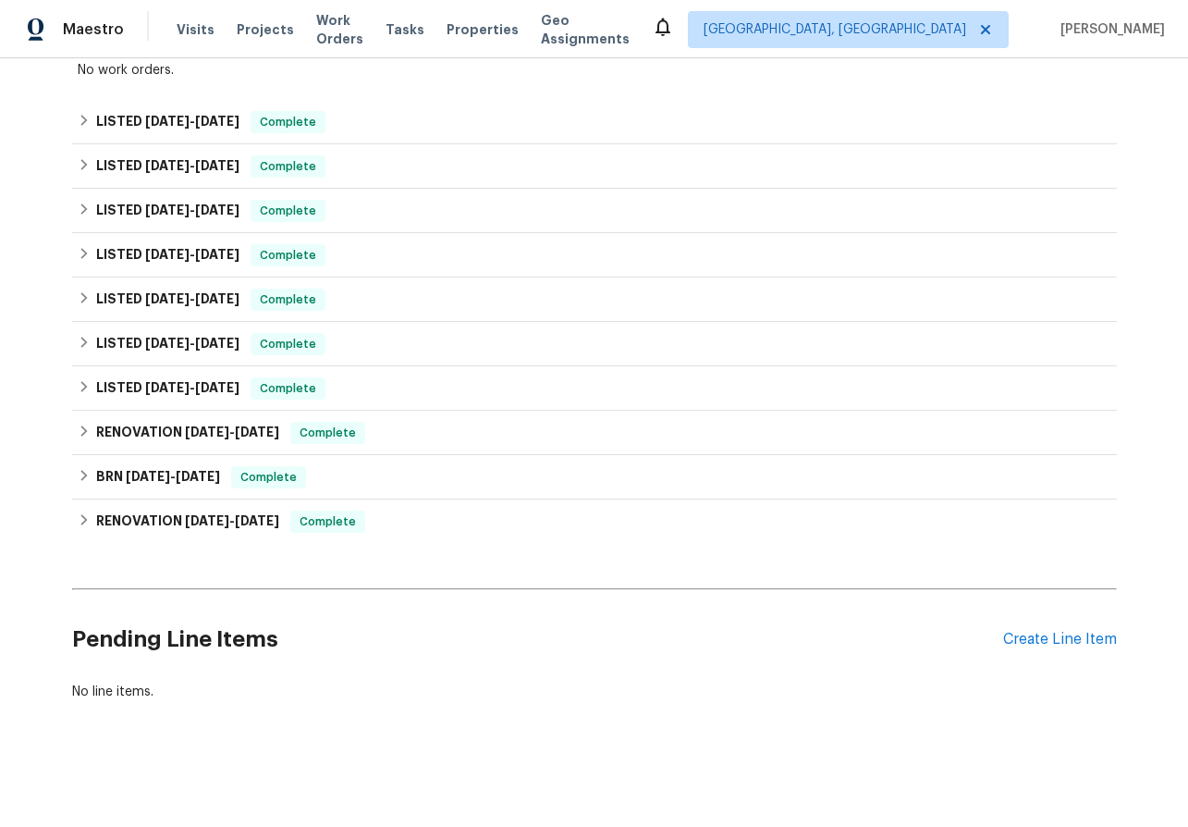
scroll to position [350, 0]
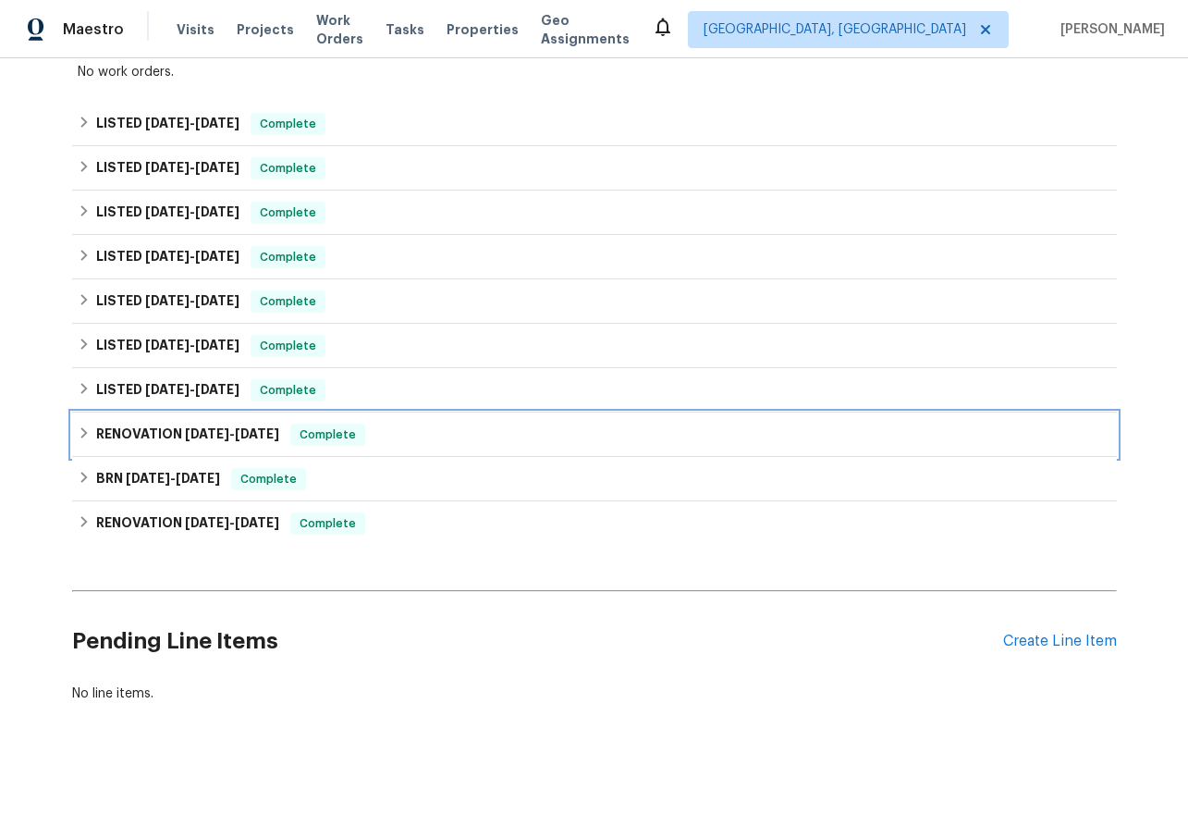
click at [78, 435] on icon at bounding box center [84, 432] width 13 height 13
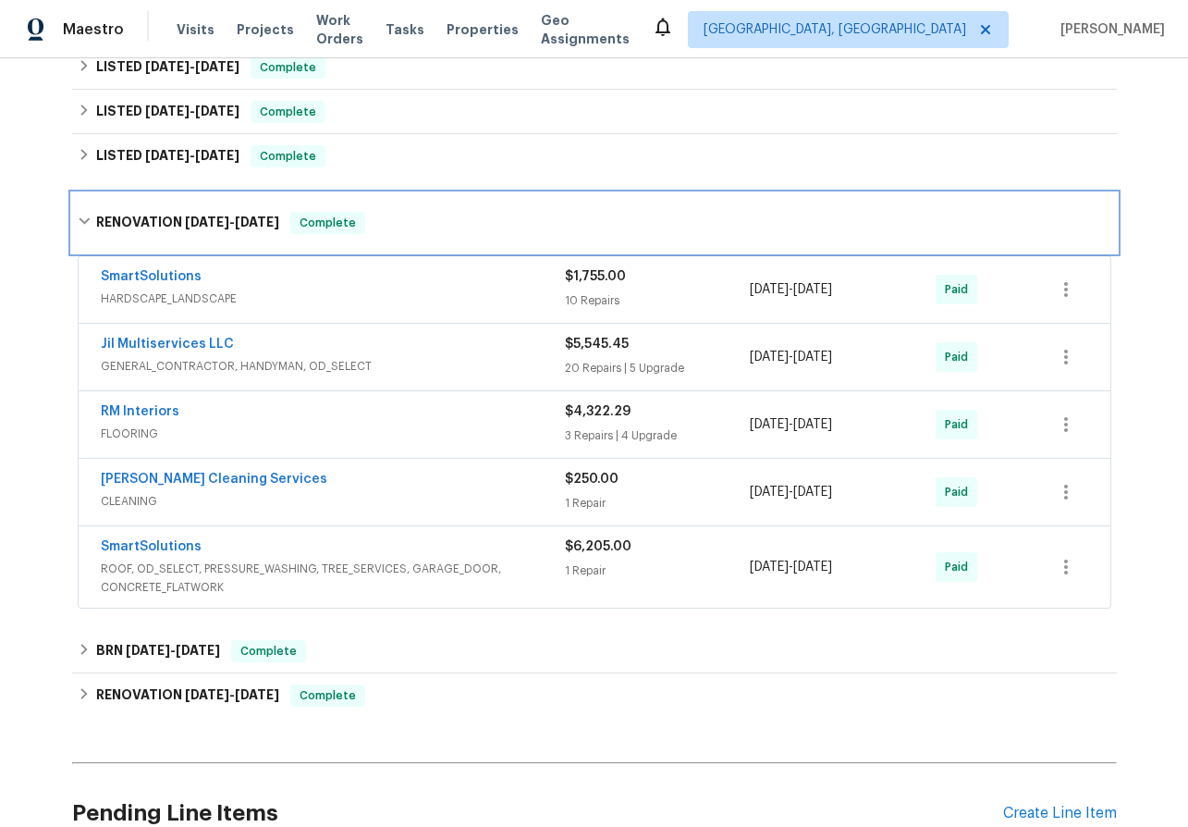
scroll to position [586, 0]
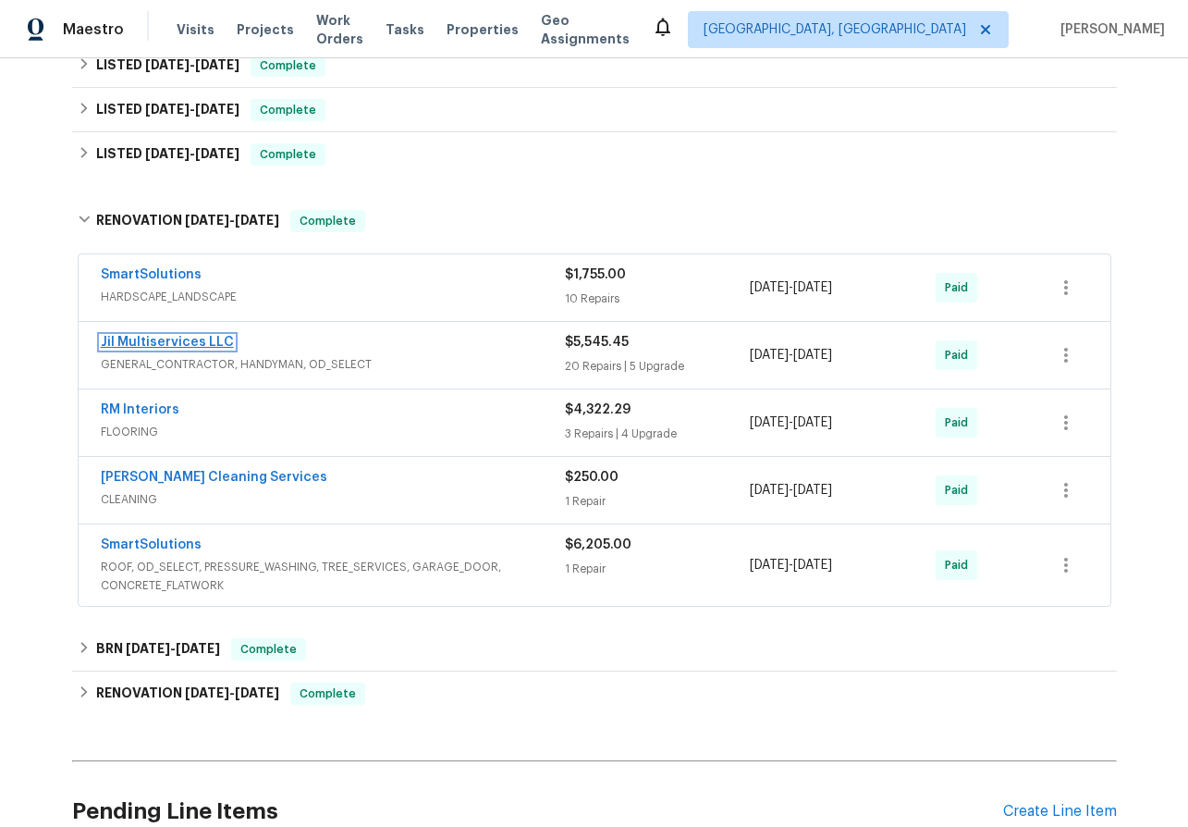
click at [167, 337] on link "Jil Multiservices LLC" at bounding box center [167, 342] width 133 height 13
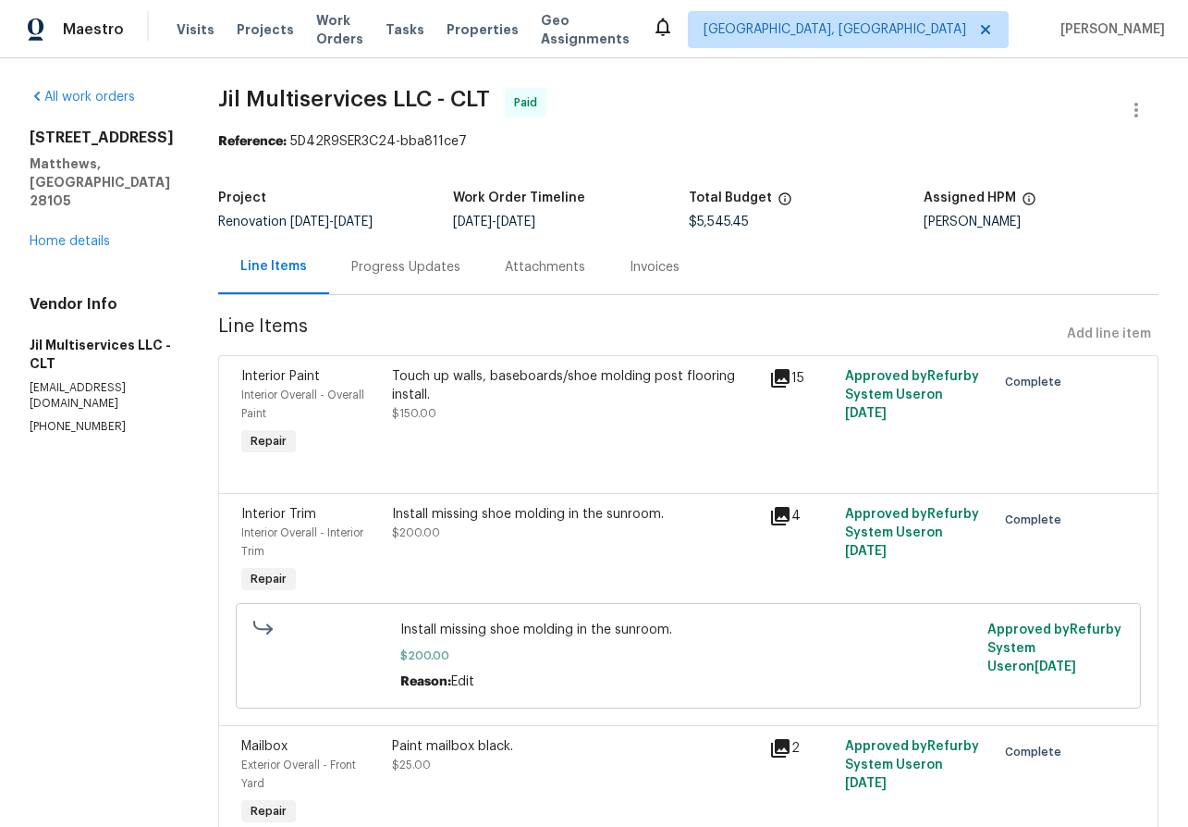
click at [73, 192] on div "[STREET_ADDRESS][PERSON_NAME] Home details" at bounding box center [102, 190] width 144 height 122
click at [75, 235] on link "Home details" at bounding box center [70, 241] width 80 height 13
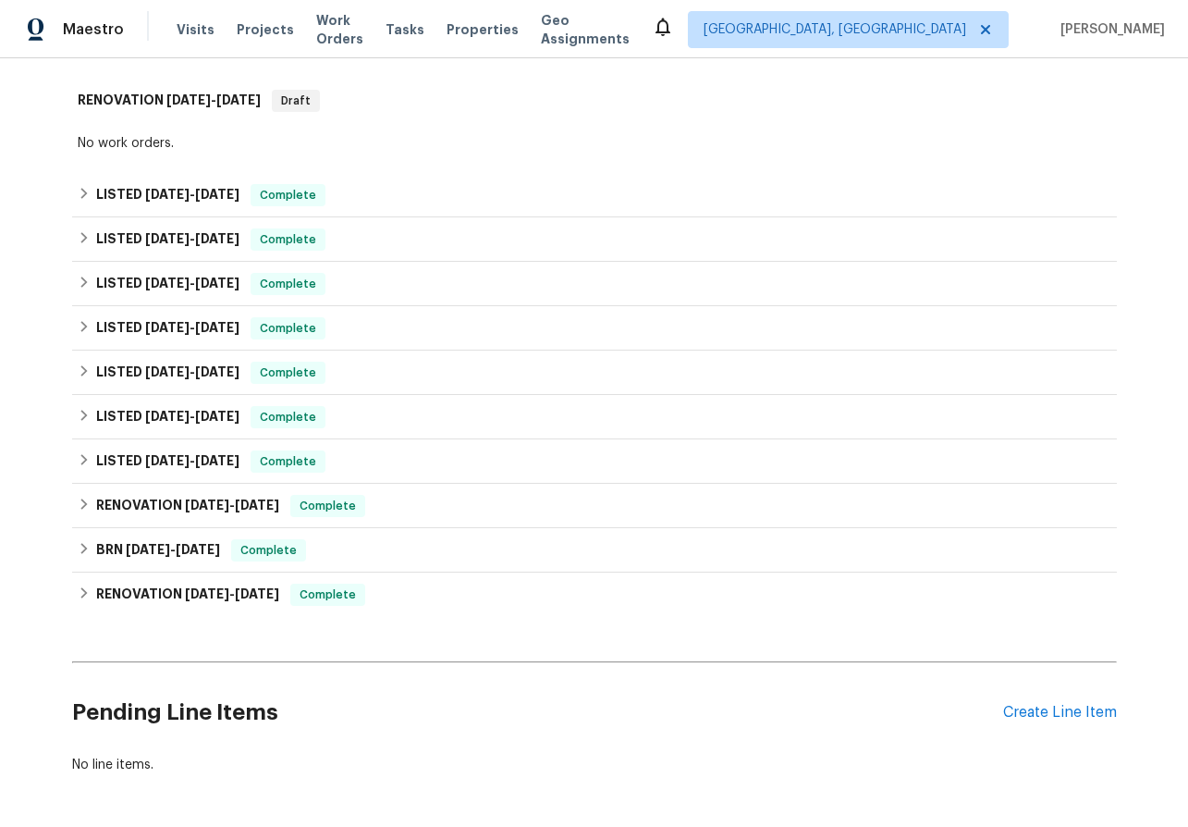
scroll to position [284, 0]
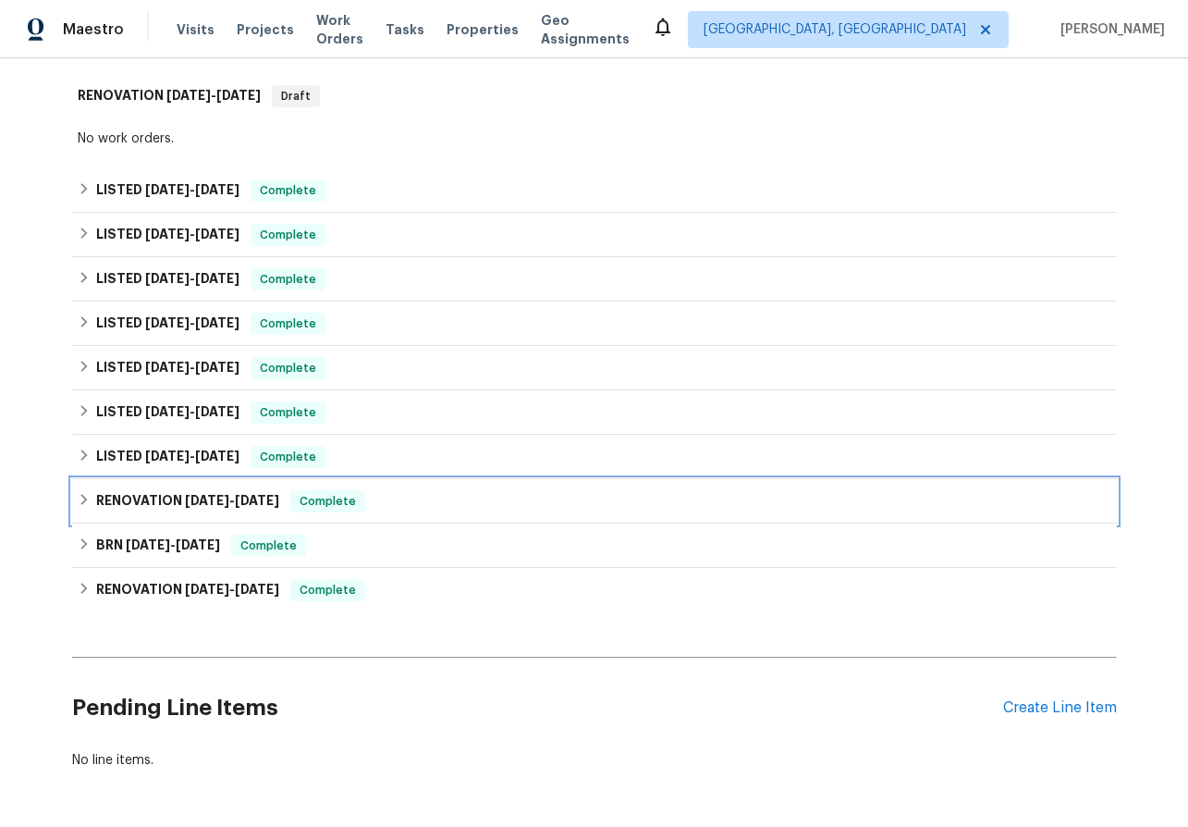
click at [83, 500] on icon at bounding box center [84, 499] width 13 height 13
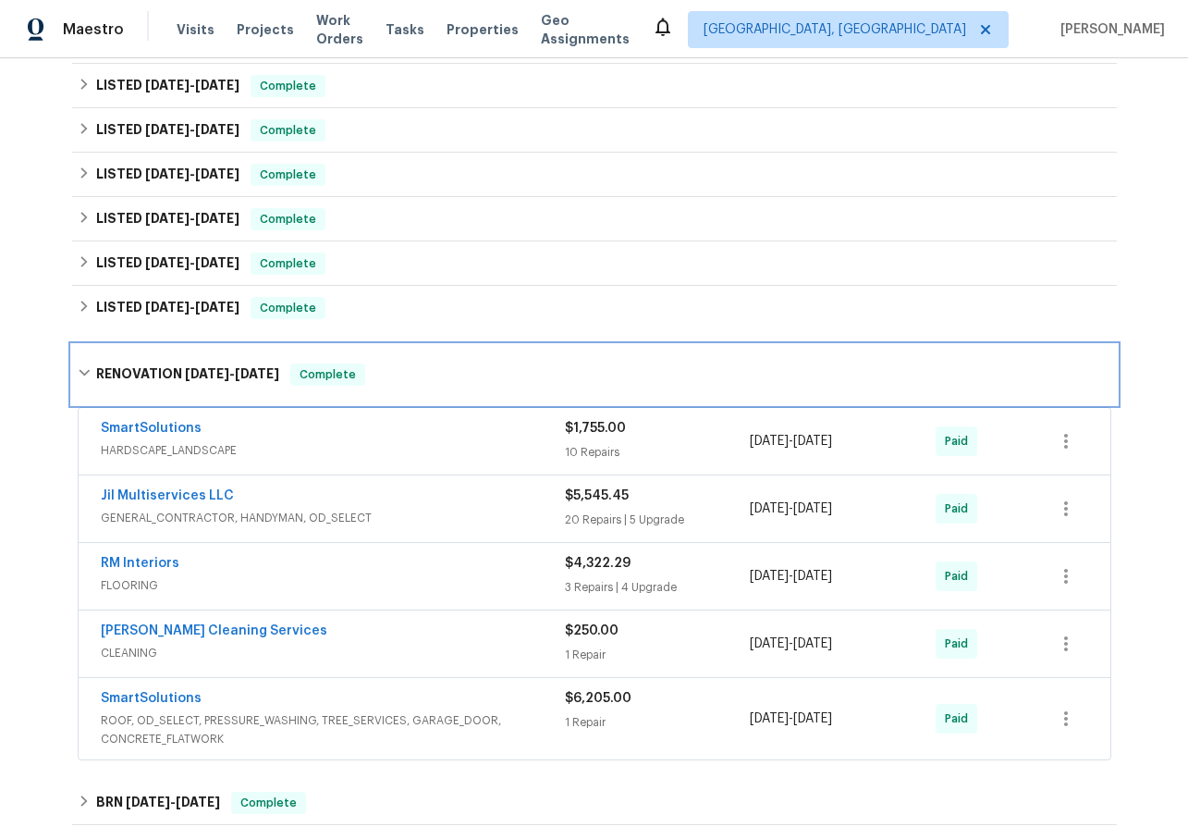
scroll to position [355, 0]
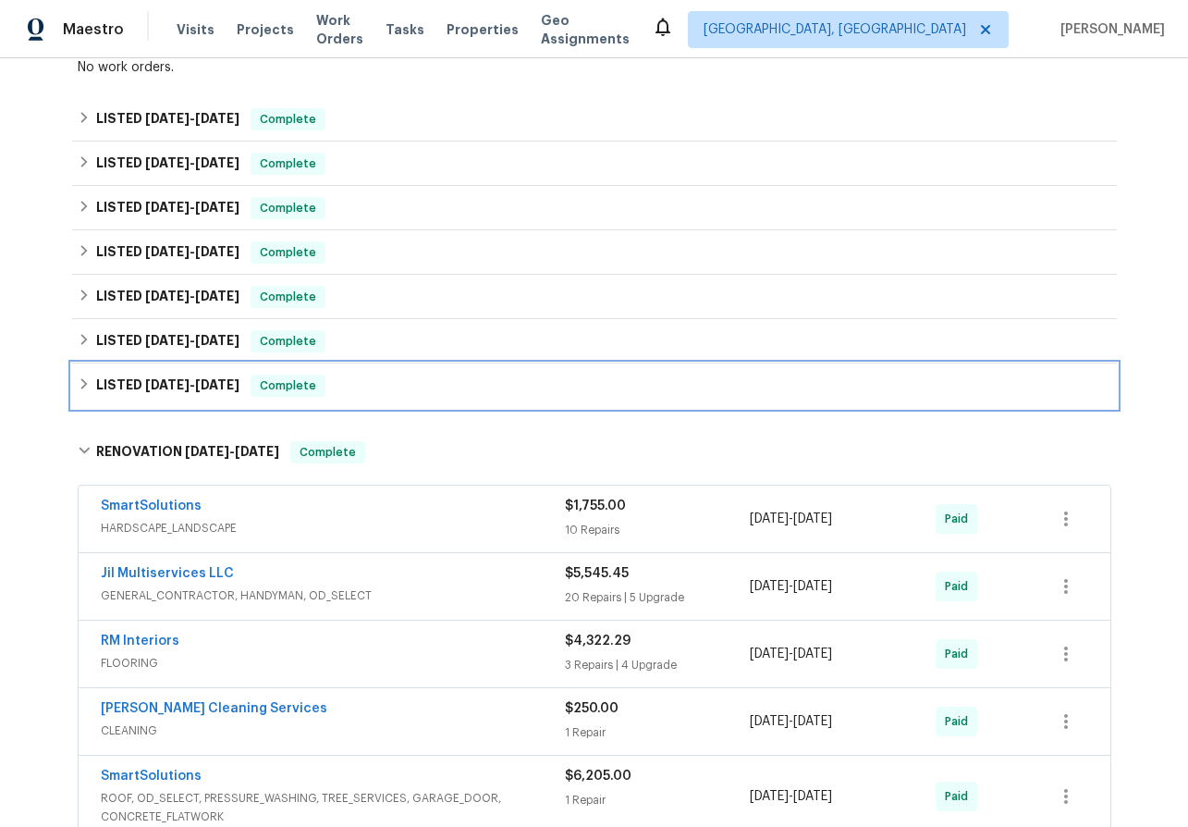
click at [78, 390] on div "LISTED [DATE] - [DATE] Complete" at bounding box center [595, 385] width 1034 height 22
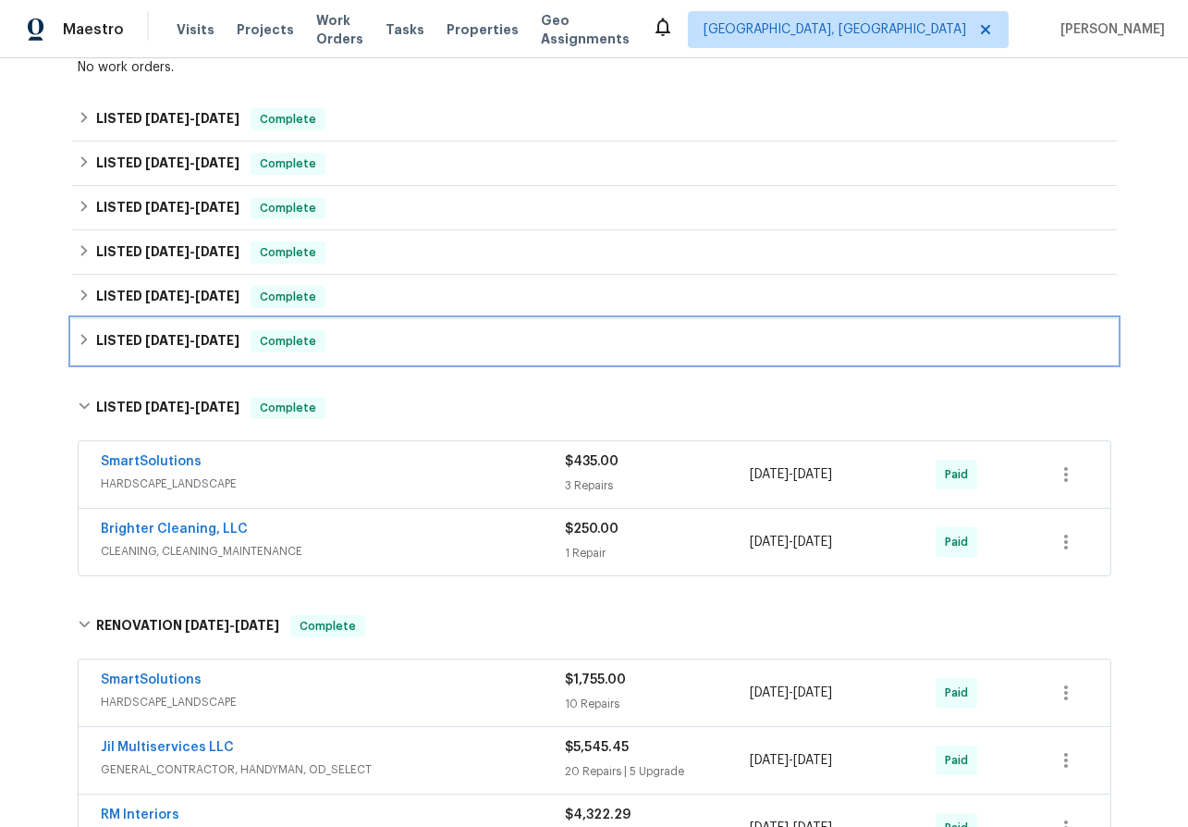
click at [80, 334] on icon at bounding box center [84, 339] width 13 height 13
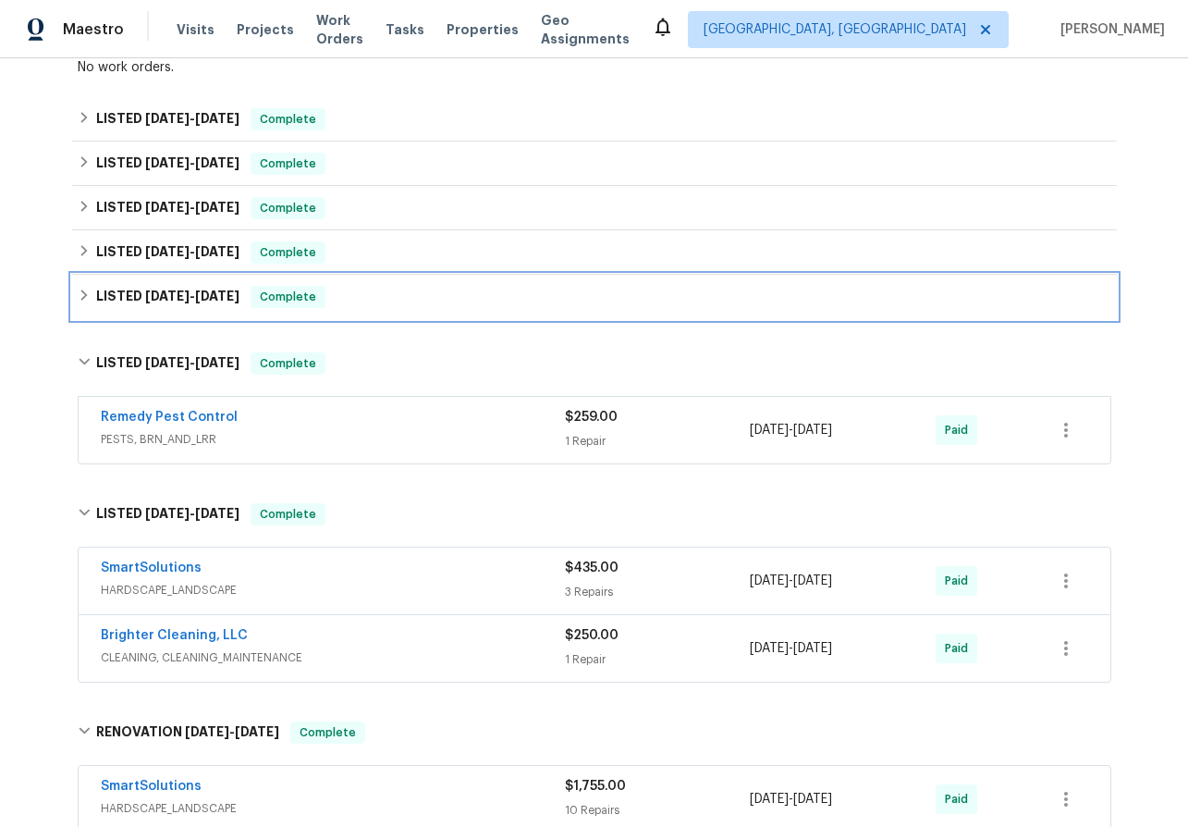
click at [84, 292] on icon at bounding box center [84, 294] width 13 height 13
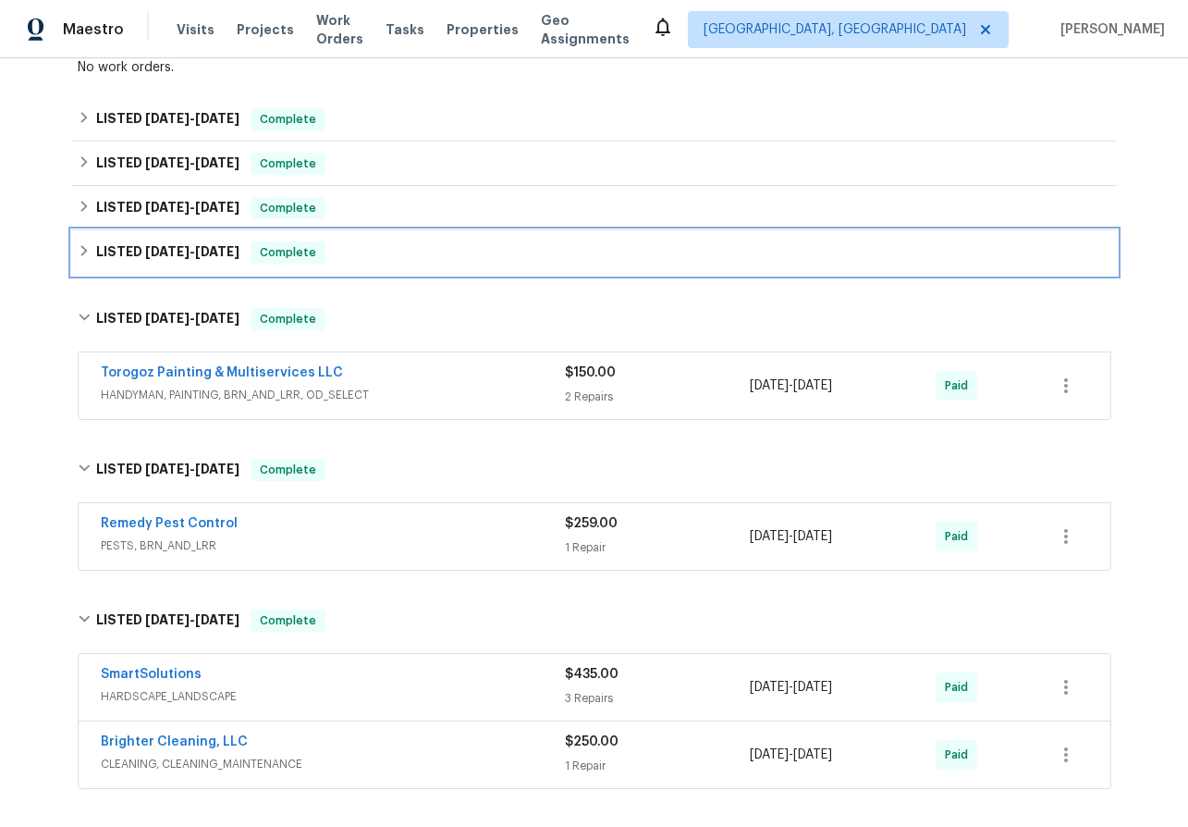
click at [80, 261] on div "LISTED [DATE] - [DATE] Complete" at bounding box center [595, 252] width 1034 height 22
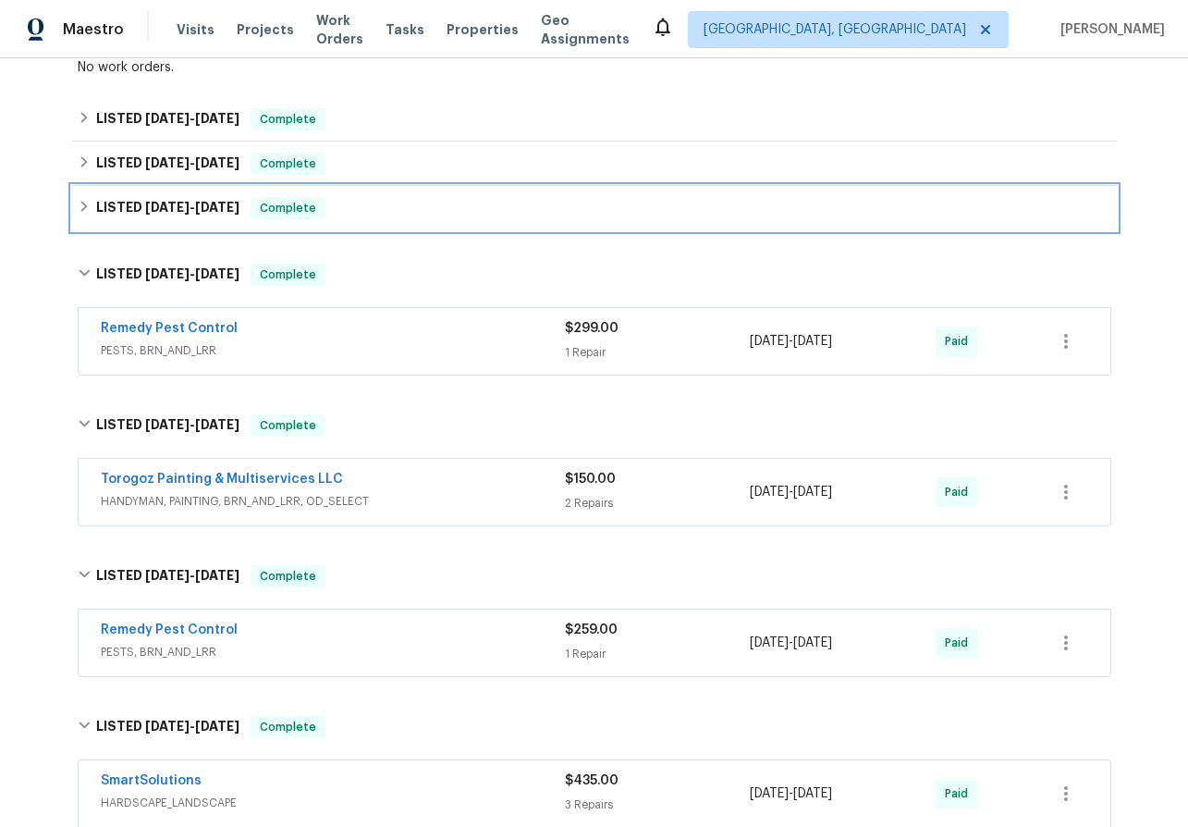
click at [76, 218] on div "LISTED [DATE] - [DATE] Complete" at bounding box center [594, 208] width 1045 height 44
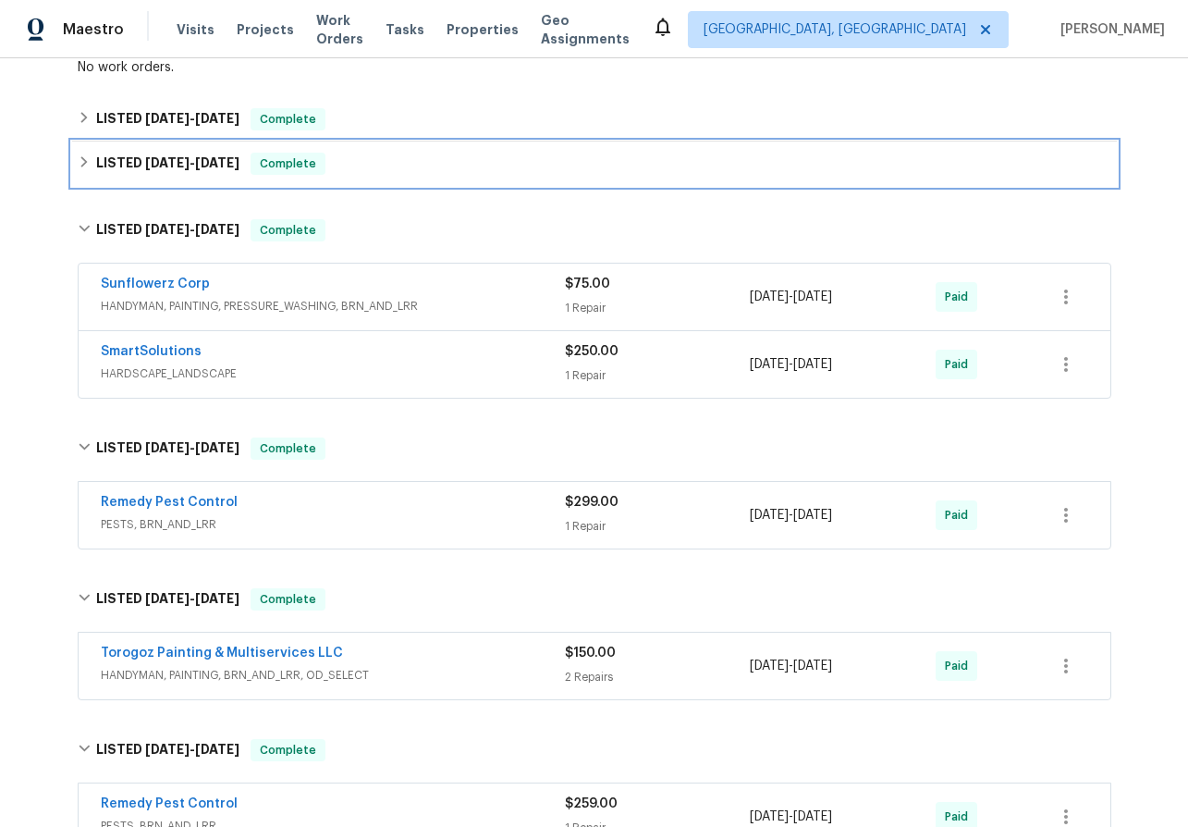
click at [83, 162] on icon at bounding box center [84, 161] width 13 height 13
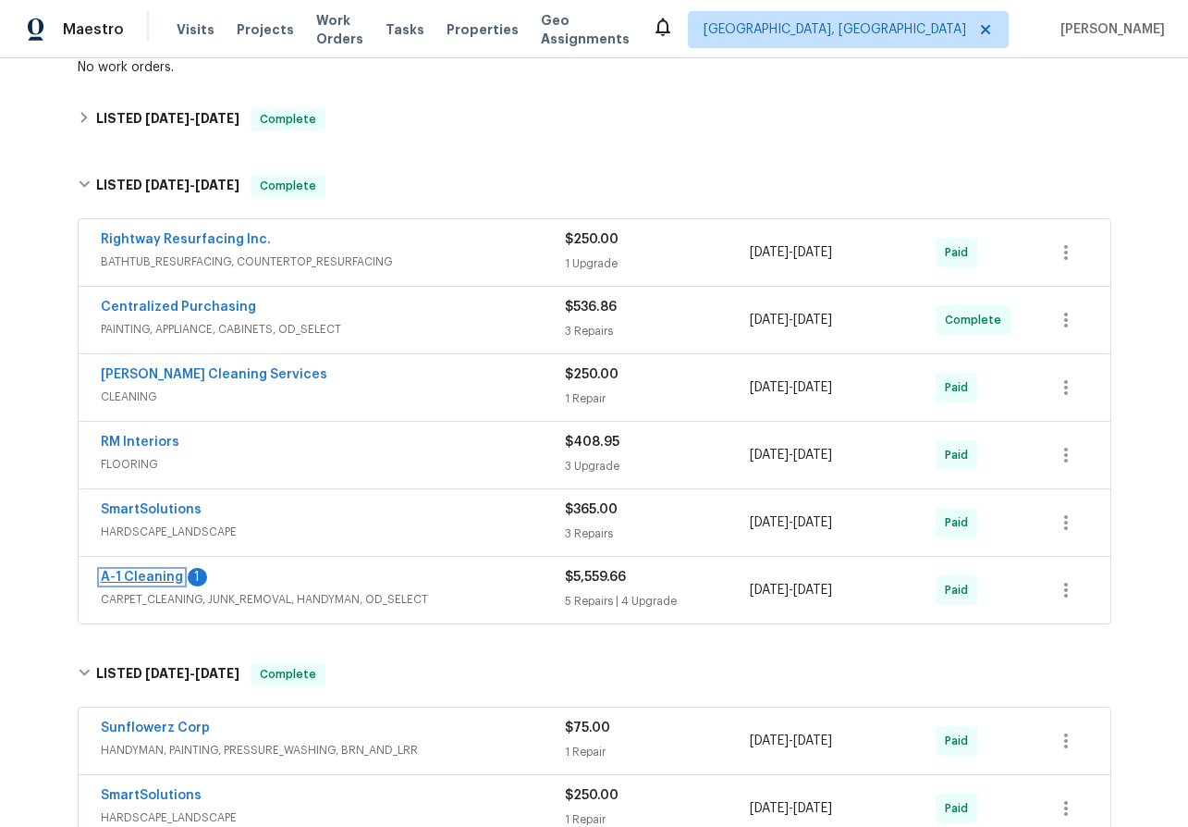
click at [141, 570] on link "A-1 Cleaning" at bounding box center [142, 576] width 82 height 13
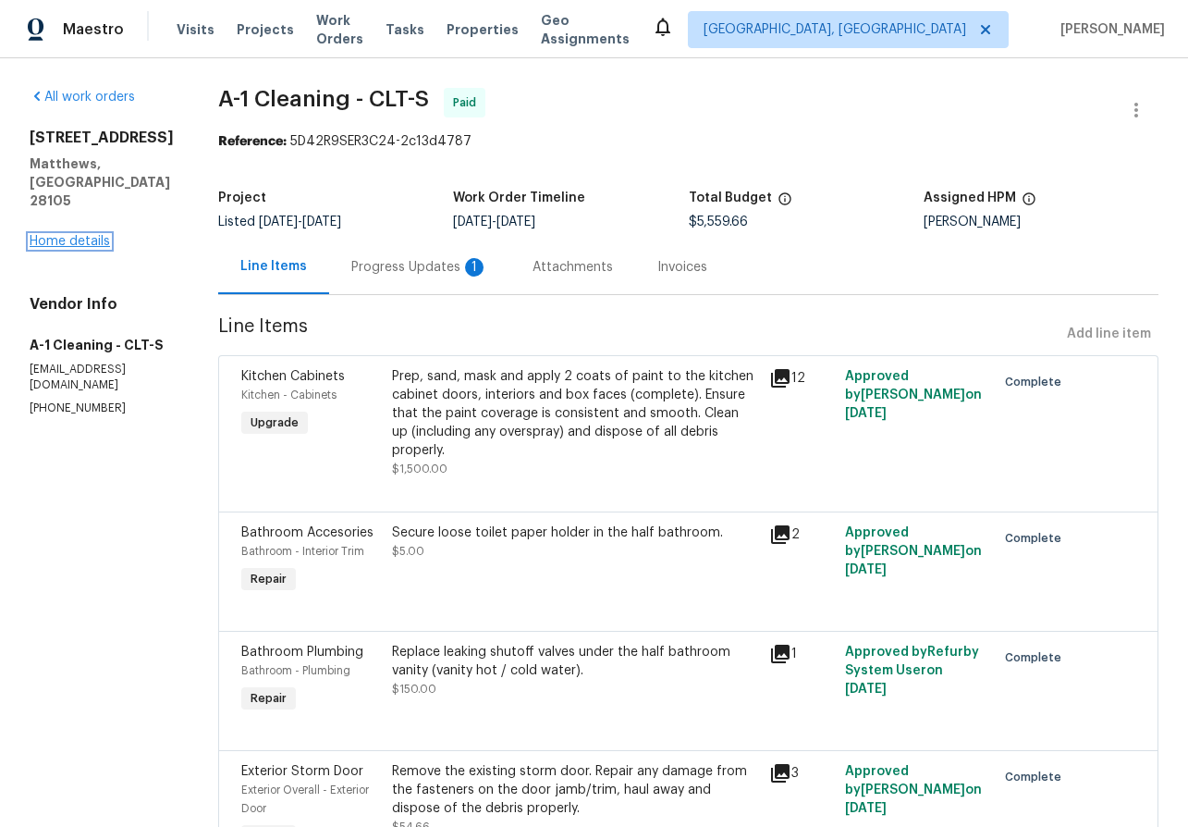
click at [91, 235] on link "Home details" at bounding box center [70, 241] width 80 height 13
